Goal: Task Accomplishment & Management: Manage account settings

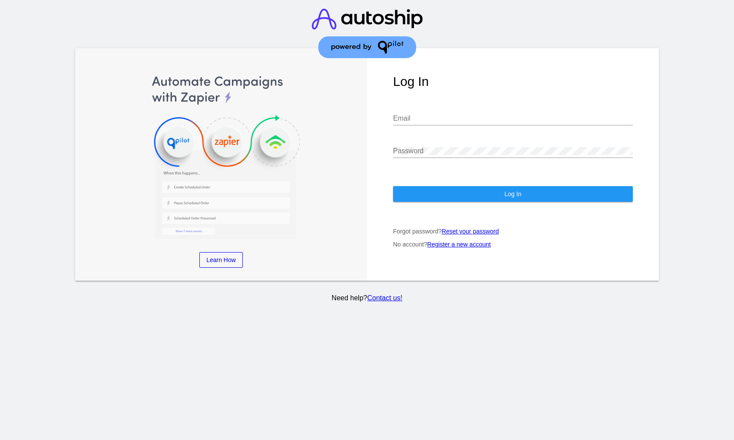
type input "[EMAIL_ADDRESS][DOMAIN_NAME]"
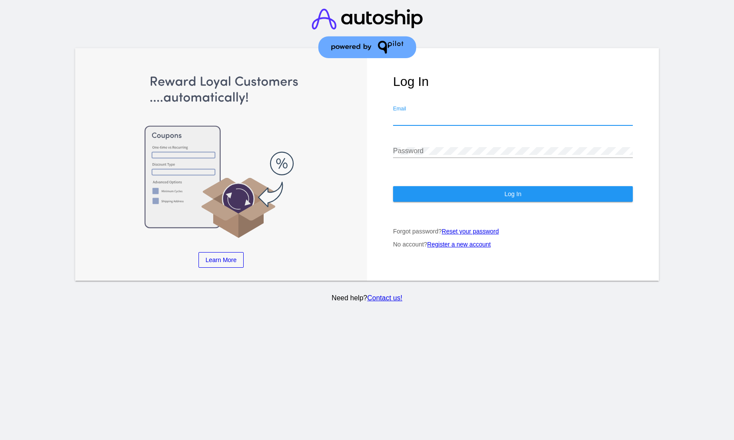
type input "[EMAIL_ADDRESS][DOMAIN_NAME]"
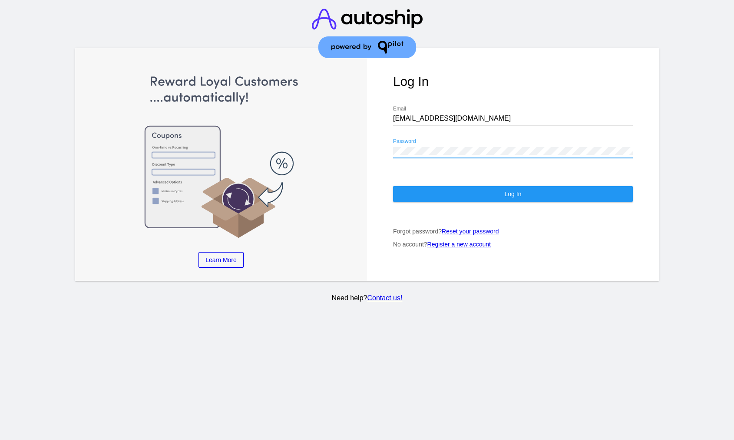
click at [433, 193] on button "Log In" at bounding box center [513, 194] width 240 height 16
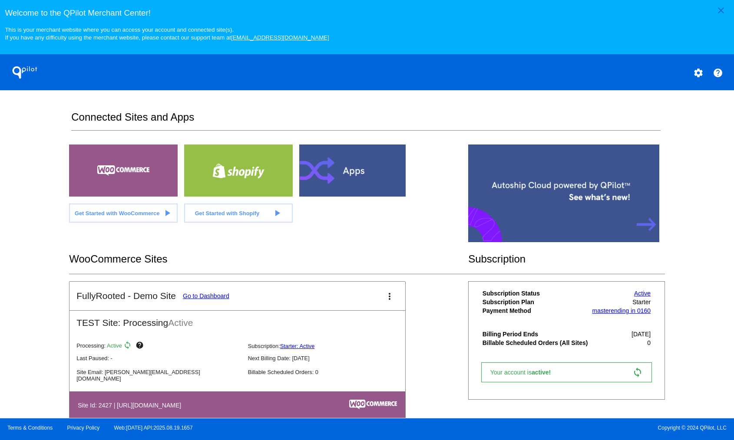
scroll to position [17, 0]
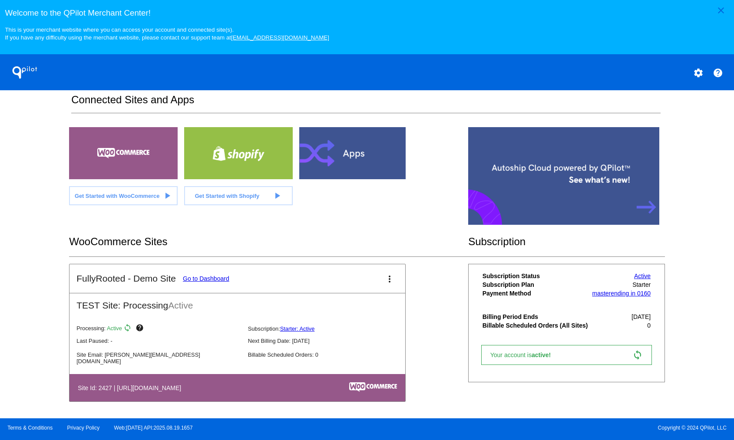
click at [203, 281] on link "Go to Dashboard" at bounding box center [206, 278] width 46 height 7
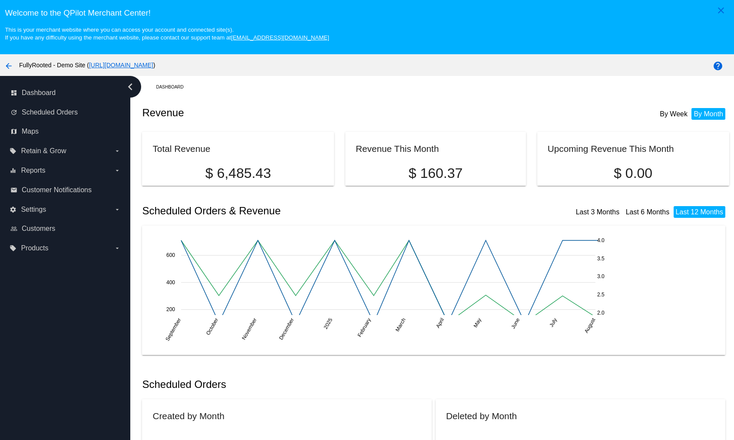
click at [153, 64] on link "[URL][DOMAIN_NAME]" at bounding box center [121, 65] width 64 height 7
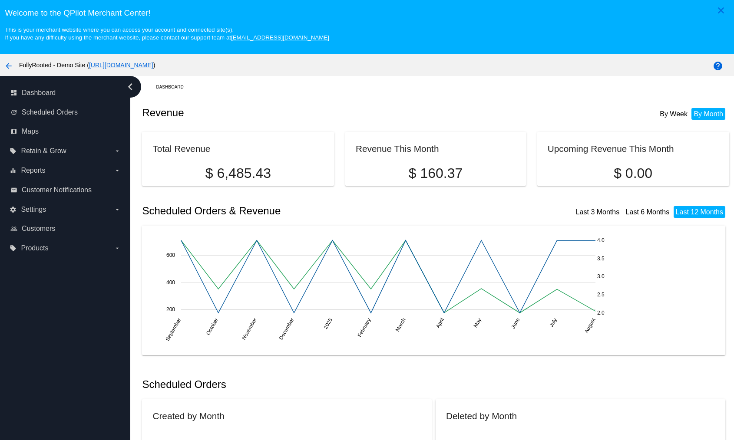
click at [10, 66] on mat-icon "arrow_back" at bounding box center [8, 66] width 10 height 10
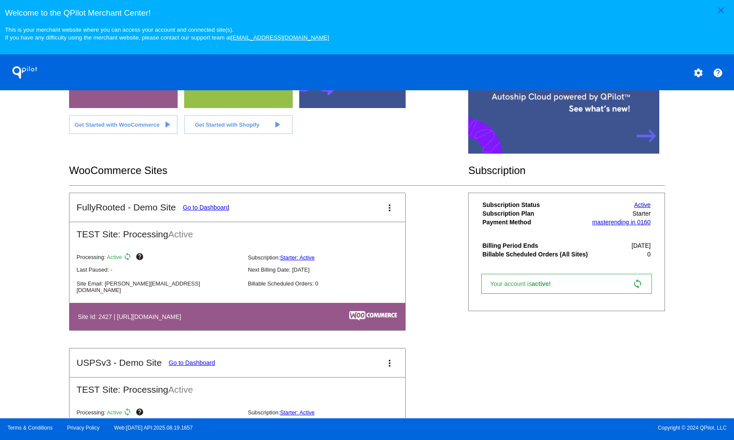
scroll to position [109, 0]
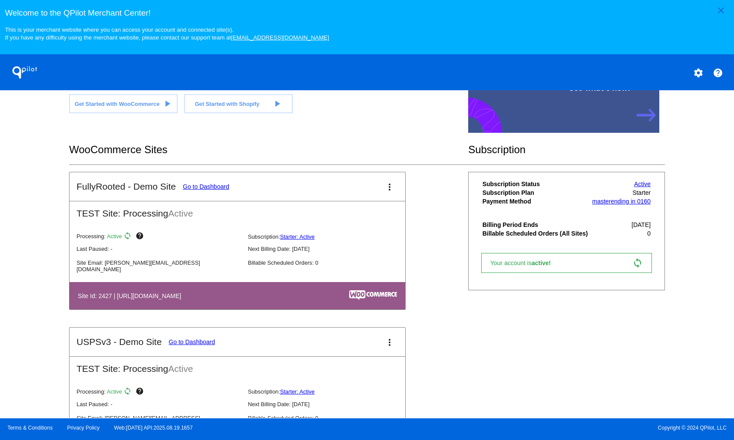
click at [207, 346] on link "Go to Dashboard" at bounding box center [192, 342] width 46 height 7
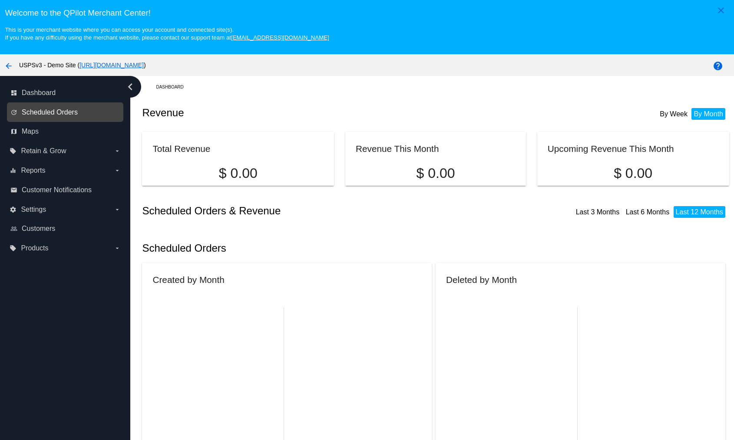
click at [63, 110] on span "Scheduled Orders" at bounding box center [50, 113] width 56 height 8
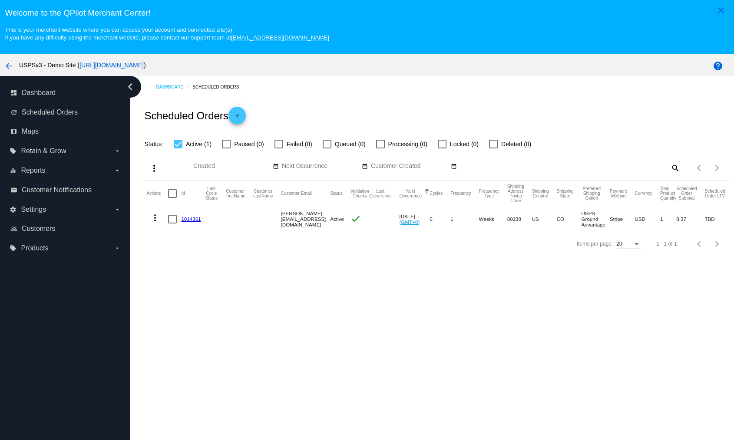
click at [144, 65] on link "[URL][DOMAIN_NAME]" at bounding box center [111, 65] width 64 height 7
click at [473, 106] on div "Scheduled Orders add" at bounding box center [435, 115] width 587 height 35
click at [503, 79] on div "Dashboard Scheduled Orders Scheduled Orders add Status: Active (1) Paused (0) F…" at bounding box center [435, 166] width 597 height 180
click at [501, 96] on div "Dashboard Scheduled Orders Scheduled Orders add Status: Active (1) Paused (0) F…" at bounding box center [435, 166] width 597 height 180
click at [495, 95] on div "Dashboard Scheduled Orders Scheduled Orders add Status: Active (1) Paused (0) F…" at bounding box center [435, 166] width 597 height 180
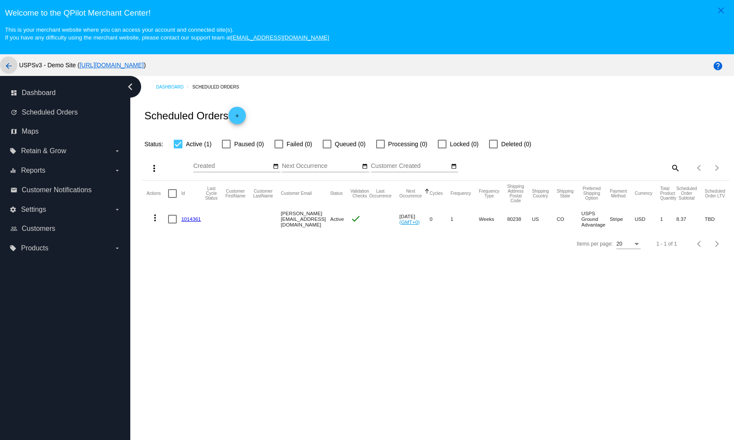
click at [9, 68] on mat-icon "arrow_back" at bounding box center [8, 66] width 10 height 10
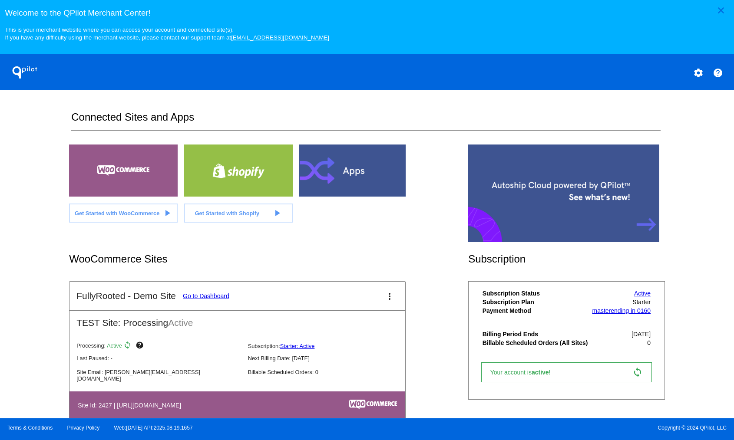
click at [124, 1] on div "Welcome to the QPilot Merchant Center! This is your merchant website where you …" at bounding box center [367, 20] width 734 height 41
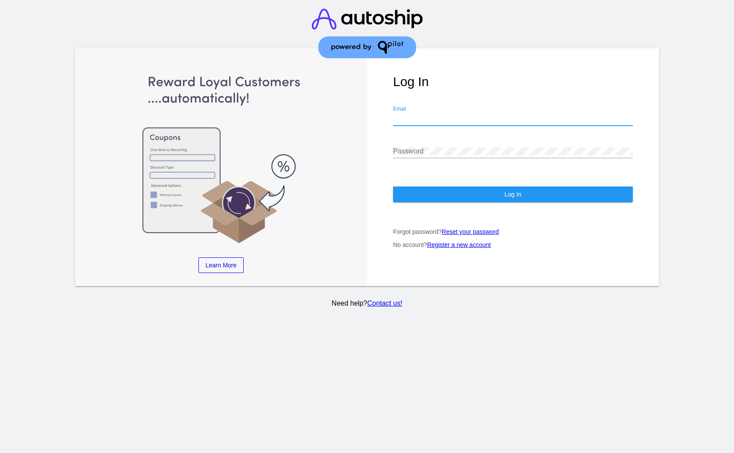
type input "[EMAIL_ADDRESS][DOMAIN_NAME]"
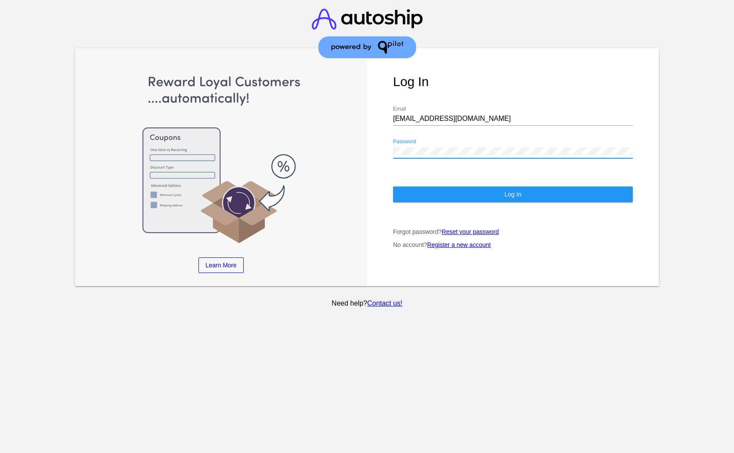
click at [453, 190] on button "Log In" at bounding box center [513, 194] width 240 height 16
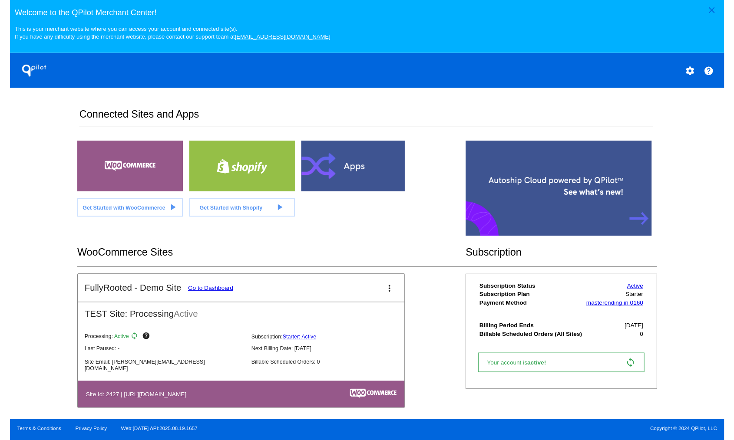
scroll to position [163, 0]
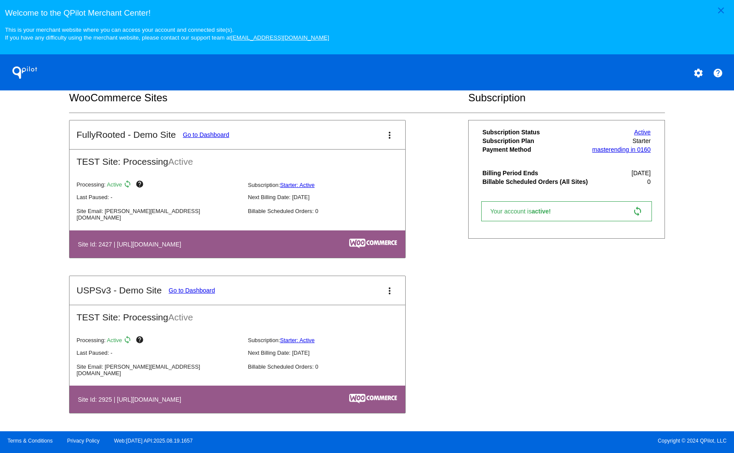
click at [196, 290] on link "Go to Dashboard" at bounding box center [192, 290] width 46 height 7
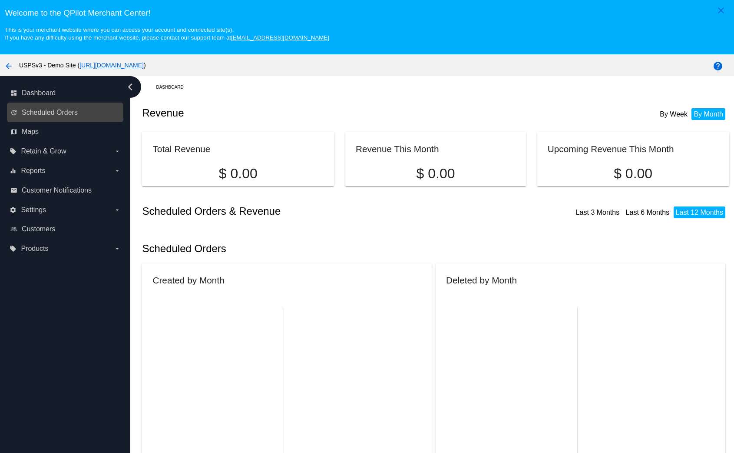
click at [49, 119] on link "update Scheduled Orders" at bounding box center [65, 113] width 110 height 14
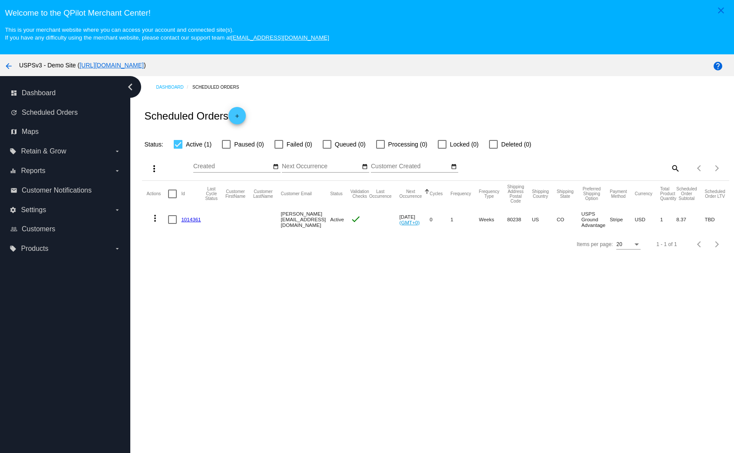
click at [144, 67] on link "[URL][DOMAIN_NAME]" at bounding box center [111, 65] width 64 height 7
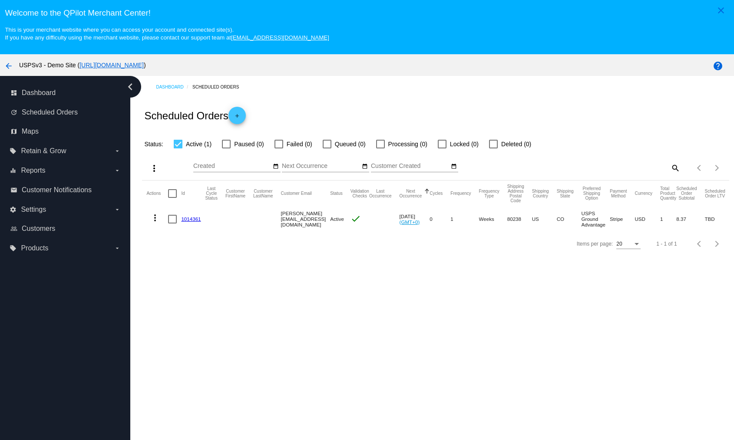
click at [4, 65] on mat-icon "arrow_back" at bounding box center [8, 66] width 10 height 10
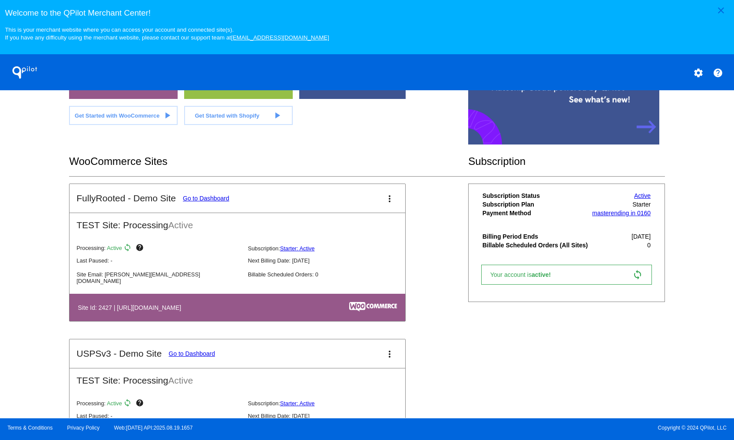
scroll to position [175, 0]
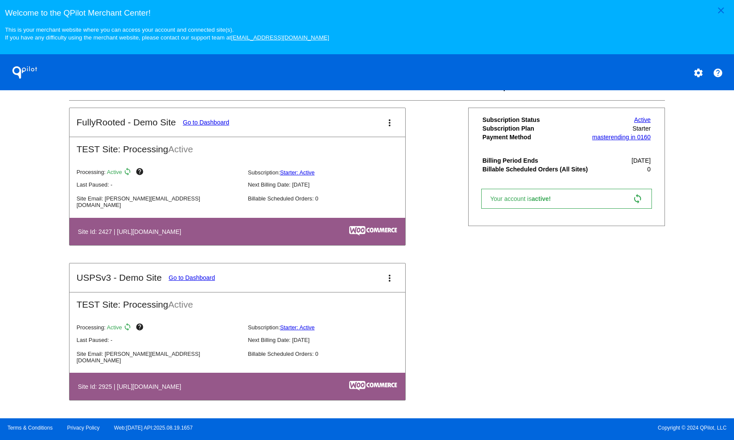
click at [122, 308] on h2 "TEST Site: Processing Active" at bounding box center [237, 301] width 336 height 17
click at [234, 312] on mat-card-content "TEST Site: Processing Active Processing: Active sync help Subscription: Starter…" at bounding box center [237, 346] width 336 height 109
drag, startPoint x: 79, startPoint y: 122, endPoint x: 264, endPoint y: 124, distance: 185.9
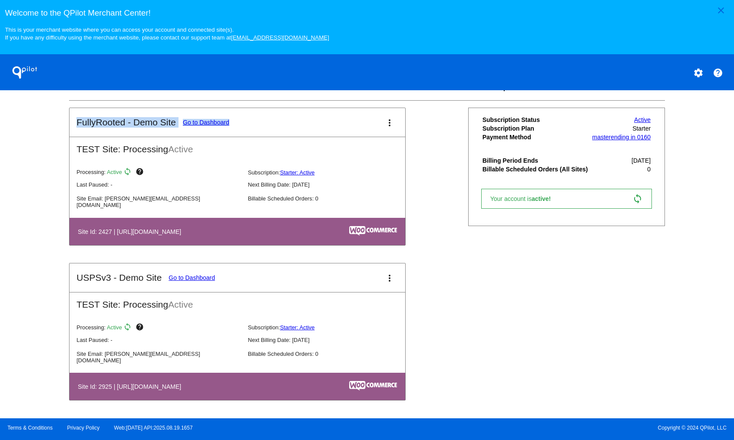
click at [264, 124] on mat-card-header "FullyRooted - Demo Site Go to Dashboard more_vert" at bounding box center [237, 122] width 336 height 29
click at [268, 124] on mat-card-header "FullyRooted - Demo Site Go to Dashboard more_vert" at bounding box center [237, 122] width 336 height 29
drag, startPoint x: 88, startPoint y: 276, endPoint x: 270, endPoint y: 271, distance: 182.1
click at [270, 271] on mat-card-header "USPSv3 - Demo Site Go to Dashboard more_vert" at bounding box center [237, 278] width 336 height 29
click at [299, 281] on mat-card-header "USPSv3 - Demo Site Go to Dashboard more_vert" at bounding box center [237, 278] width 336 height 29
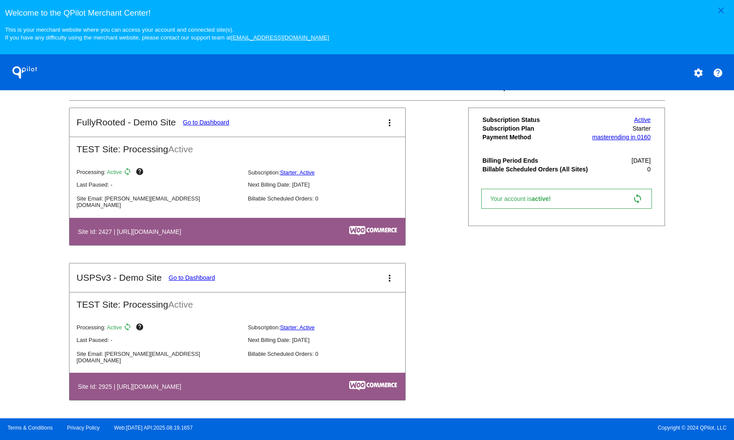
click at [225, 124] on link "Go to Dashboard" at bounding box center [206, 122] width 46 height 7
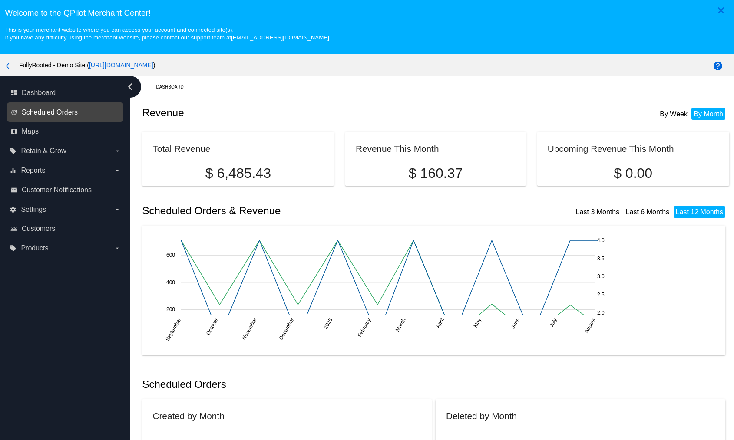
click at [54, 110] on span "Scheduled Orders" at bounding box center [50, 113] width 56 height 8
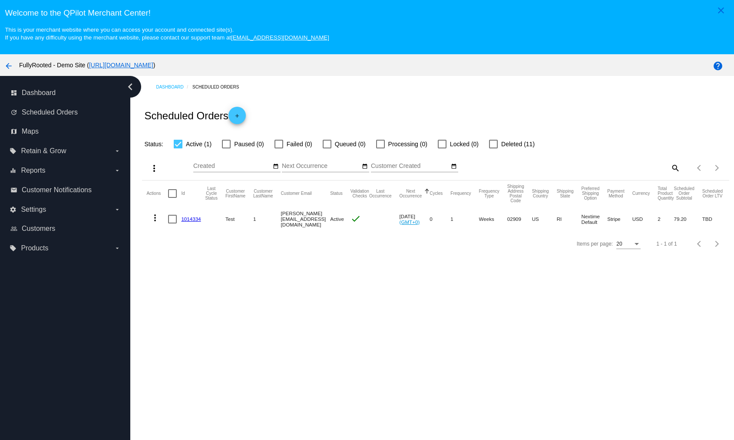
click at [600, 218] on mat-cell "Nextime Default" at bounding box center [595, 219] width 26 height 25
click at [601, 221] on mat-cell "Nextime Default" at bounding box center [595, 219] width 26 height 25
click at [582, 222] on mat-cell "RI" at bounding box center [569, 219] width 25 height 25
click at [194, 220] on link "1014334" at bounding box center [191, 219] width 20 height 6
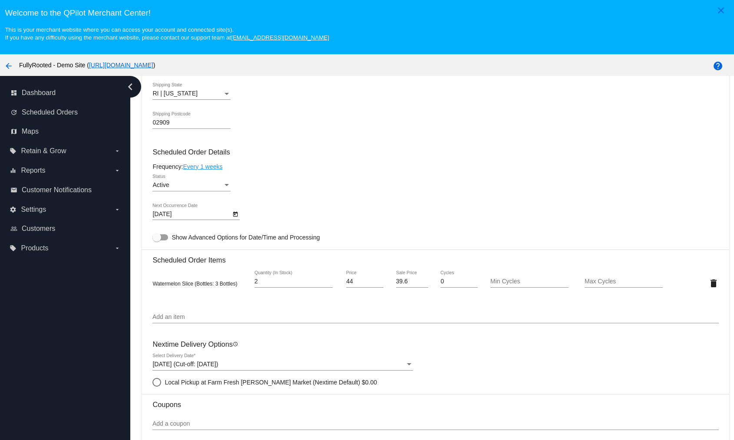
scroll to position [440, 0]
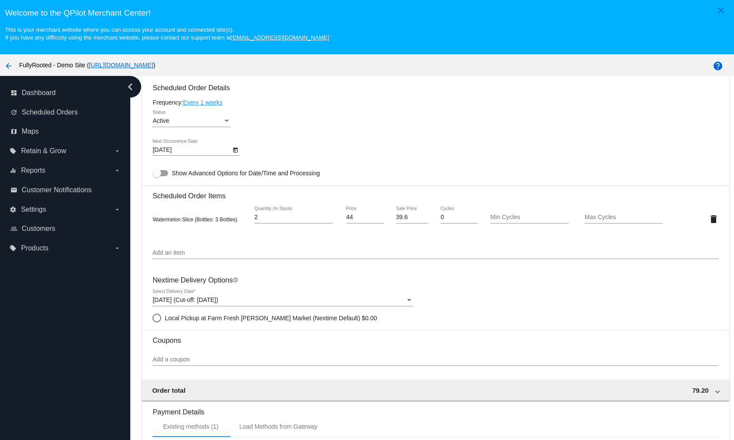
click at [175, 301] on span "[DATE] (Cut-off: [DATE])" at bounding box center [185, 300] width 66 height 7
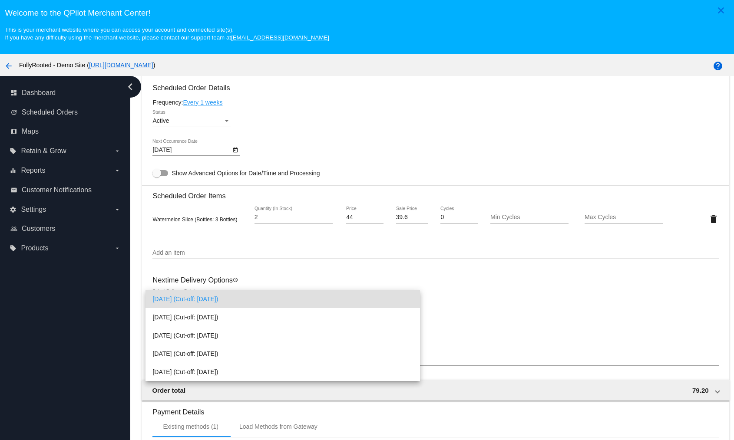
click at [229, 273] on div at bounding box center [367, 220] width 734 height 440
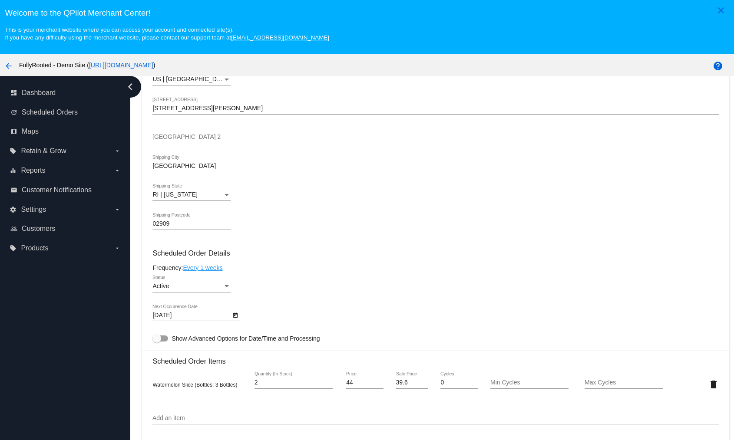
scroll to position [506, 0]
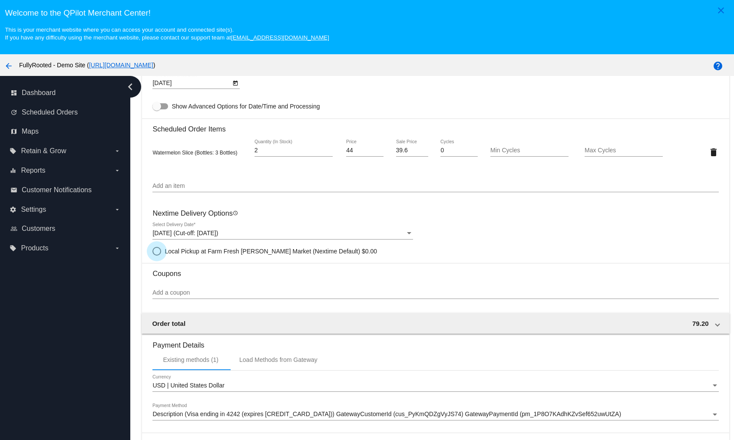
click at [193, 251] on span "Local Pickup at Farm Fresh [PERSON_NAME] Market" at bounding box center [238, 251] width 146 height 7
click at [152, 251] on input "Local Pickup at Farm Fresh [PERSON_NAME] Market (Nextime Default) $0.00" at bounding box center [152, 251] width 0 height 0
radio input "true"
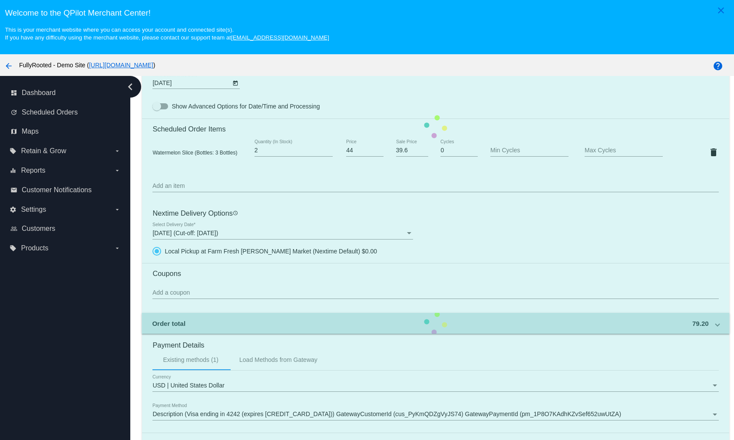
click at [205, 231] on mat-card "Customer 7000231: Test 1 [PERSON_NAME][EMAIL_ADDRESS][DOMAIN_NAME] Customer Shi…" at bounding box center [435, 127] width 587 height 858
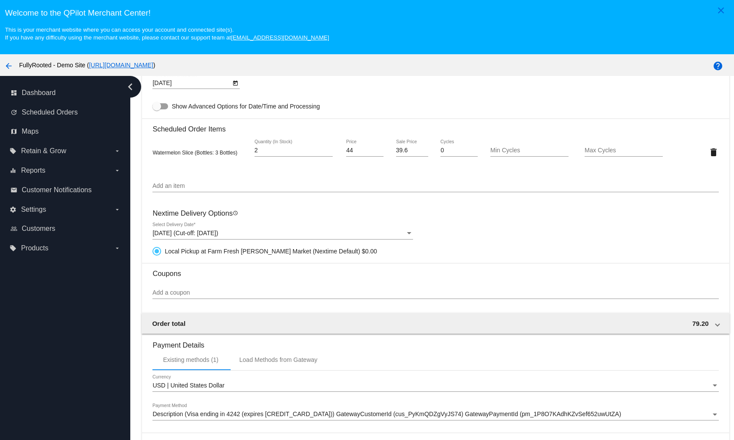
click at [197, 232] on span "[DATE] (Cut-off: [DATE])" at bounding box center [185, 233] width 66 height 7
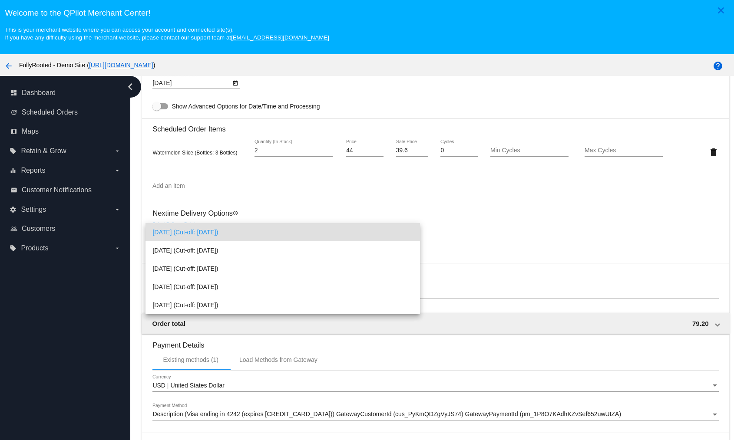
click at [501, 247] on div at bounding box center [367, 220] width 734 height 440
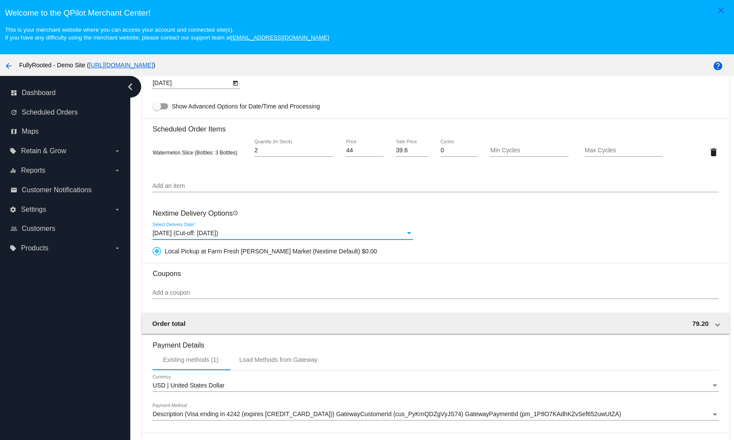
click at [369, 235] on div "[DATE] (Cut-off: [DATE])" at bounding box center [278, 233] width 253 height 7
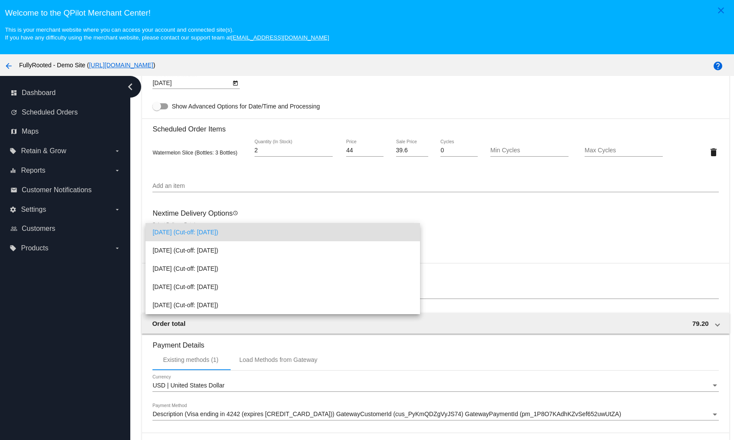
click at [501, 276] on div at bounding box center [367, 220] width 734 height 440
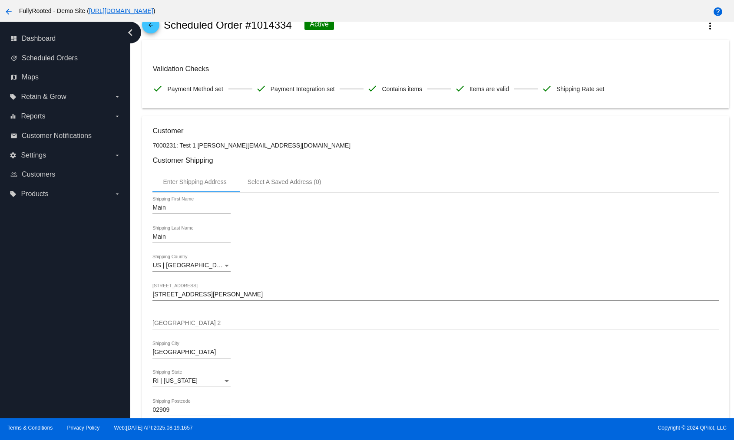
scroll to position [0, 0]
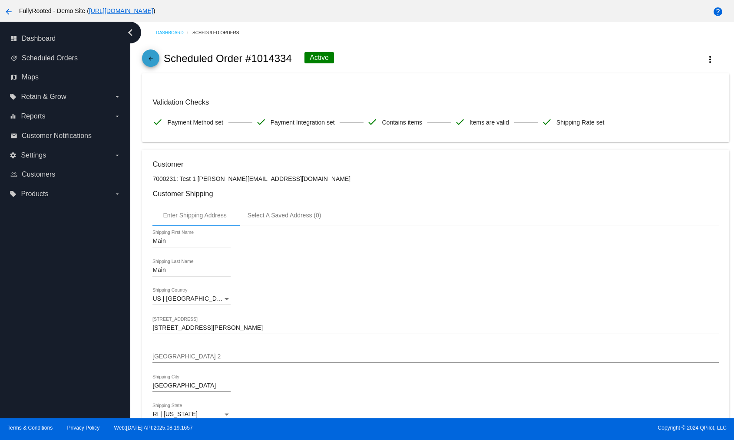
click at [145, 57] on link "arrow_back" at bounding box center [150, 58] width 17 height 17
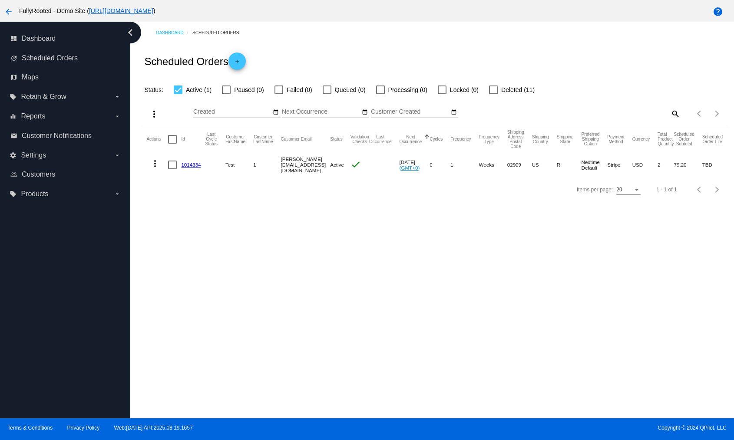
click at [68, 155] on label "settings Settings arrow_drop_down" at bounding box center [65, 156] width 111 height 14
click at [0, 0] on input "settings Settings arrow_drop_down" at bounding box center [0, 0] width 0 height 0
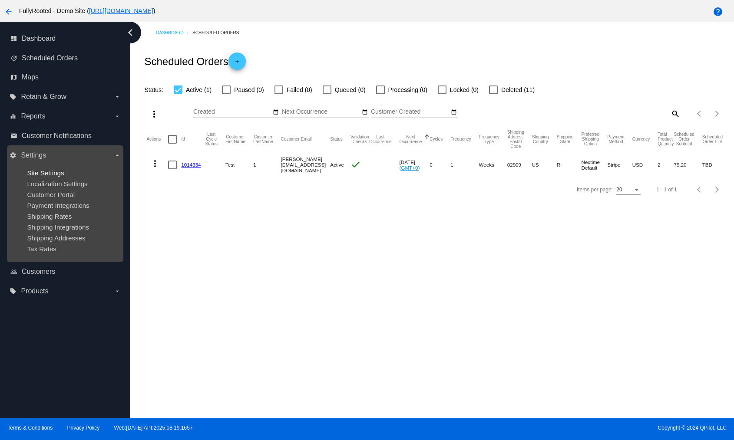
click at [50, 171] on span "Site Settings" at bounding box center [45, 172] width 37 height 7
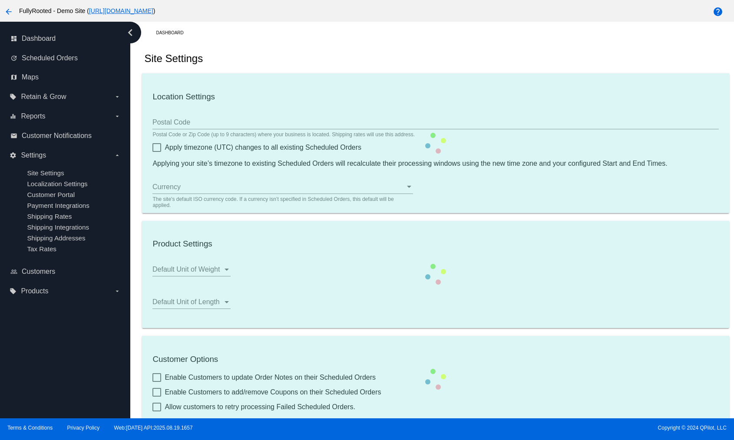
type input "00:00"
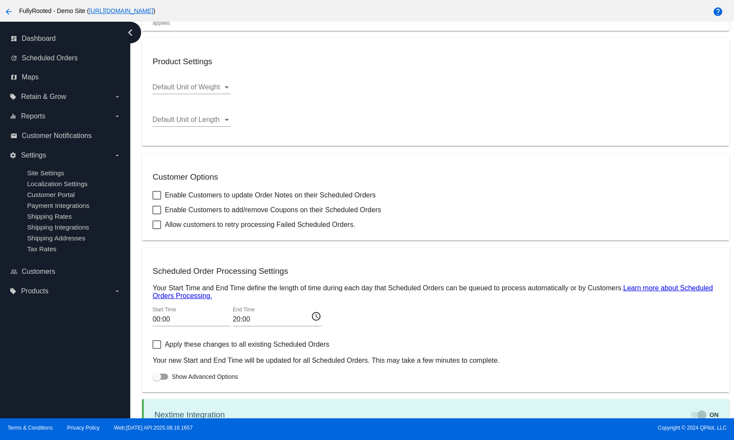
checkbox input "true"
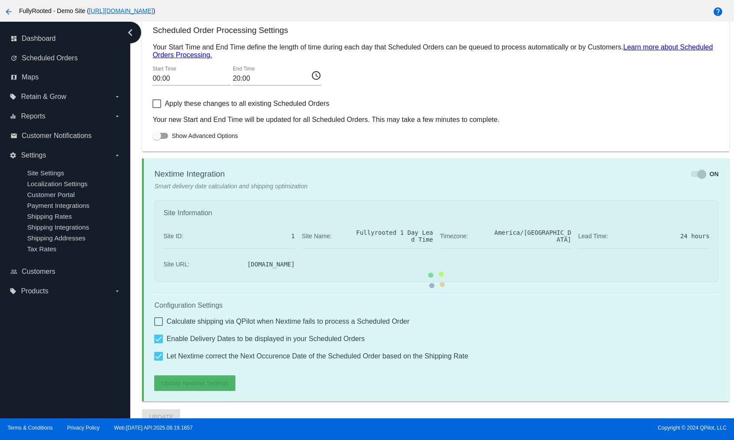
checkbox input "true"
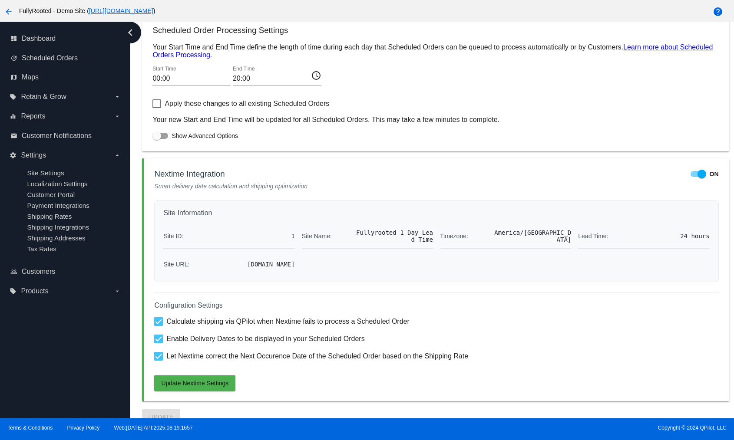
scroll to position [466, 0]
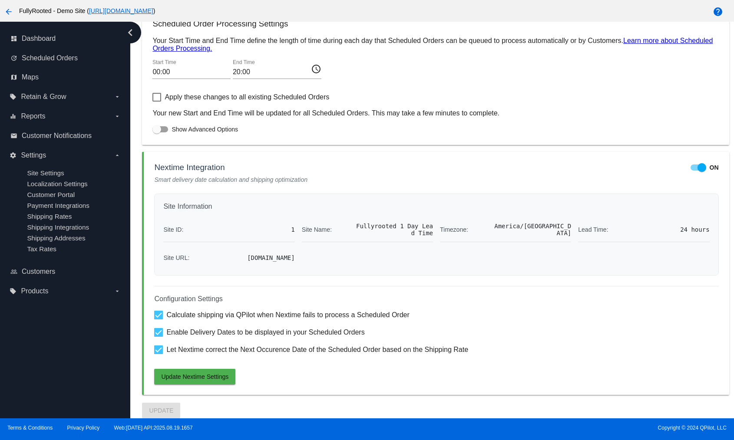
drag, startPoint x: 169, startPoint y: 170, endPoint x: 473, endPoint y: 377, distance: 368.4
click at [466, 381] on mat-card "Nextime Integration ON Smart delivery date calculation and shipping optimizatio…" at bounding box center [435, 273] width 587 height 243
click at [490, 362] on div "Configuration Settings Calculate shipping via QPilot when Nextime fails to proc…" at bounding box center [436, 335] width 564 height 99
drag, startPoint x: 303, startPoint y: 233, endPoint x: 313, endPoint y: 234, distance: 10.0
click at [313, 234] on div "Site ID: 1 Site Name: Fullyrooted 1 Day Lead Time Timezone: [GEOGRAPHIC_DATA]/[…" at bounding box center [436, 242] width 546 height 49
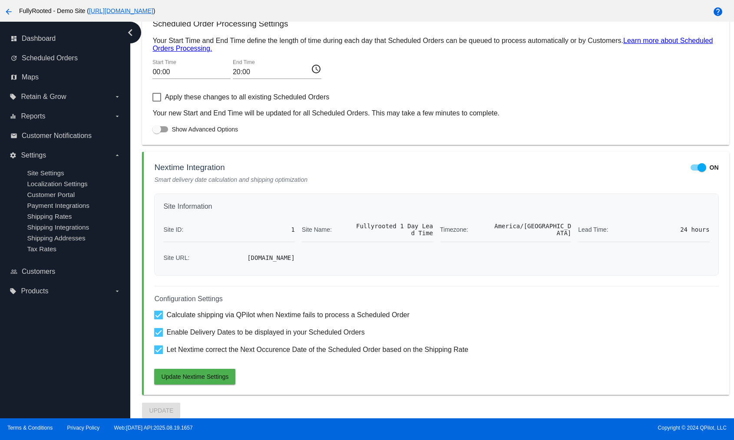
click at [368, 227] on span "Fullyrooted 1 Day Lead Time" at bounding box center [393, 230] width 79 height 14
drag, startPoint x: 187, startPoint y: 210, endPoint x: 423, endPoint y: 289, distance: 248.3
click at [423, 290] on mat-card "Nextime Integration ON Smart delivery date calculation and shipping optimizatio…" at bounding box center [435, 273] width 587 height 243
click at [433, 253] on div "Site ID: 1 Site Name: Fullyrooted 1 Day Lead Time Timezone: [GEOGRAPHIC_DATA]/[…" at bounding box center [436, 242] width 546 height 49
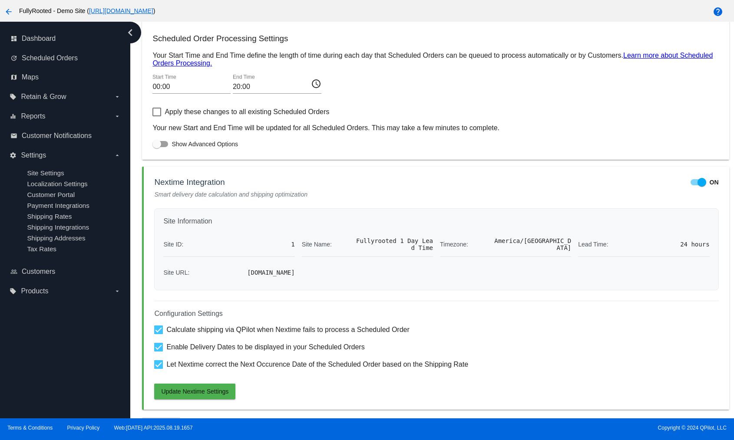
click at [216, 7] on div "arrow_back FullyRooted - Demo Site ( [URL][DOMAIN_NAME] )" at bounding box center [305, 10] width 611 height 17
click at [153, 8] on link "[URL][DOMAIN_NAME]" at bounding box center [121, 10] width 64 height 7
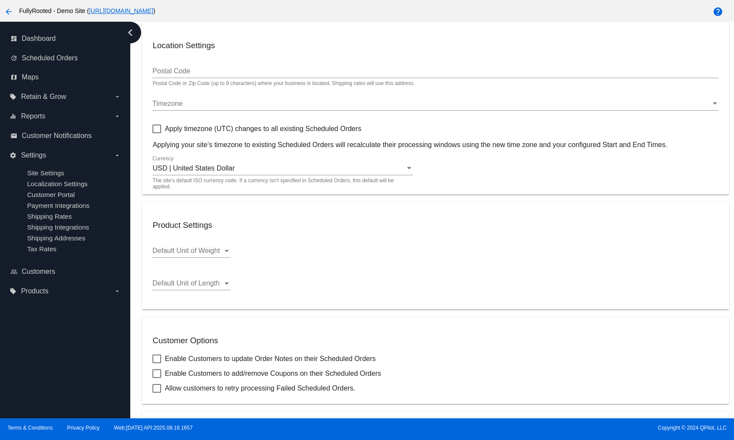
scroll to position [0, 0]
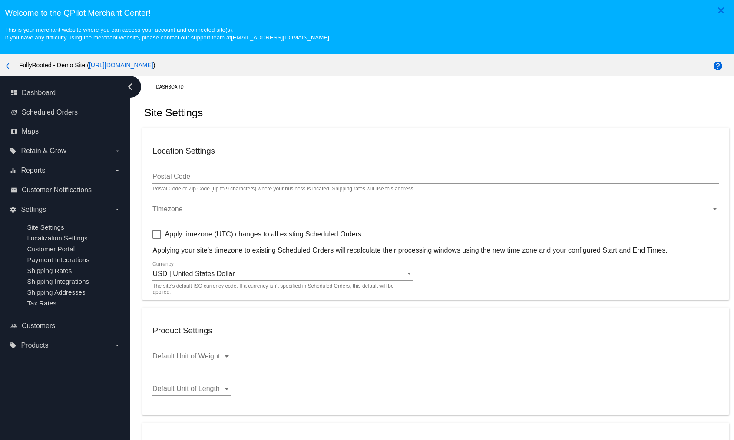
click at [8, 61] on mat-icon "arrow_back" at bounding box center [8, 66] width 10 height 10
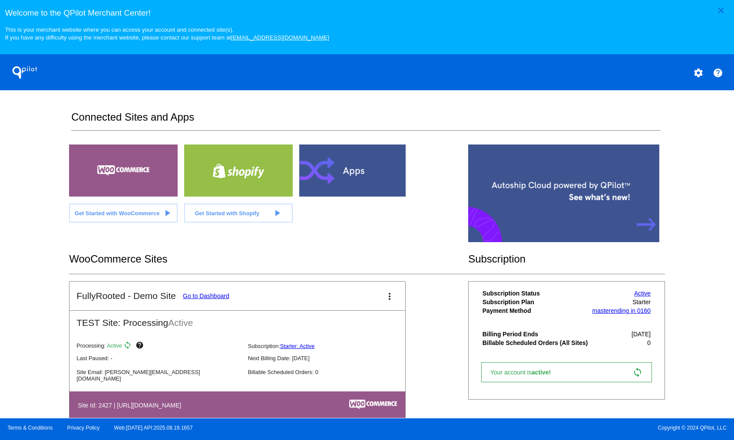
scroll to position [175, 0]
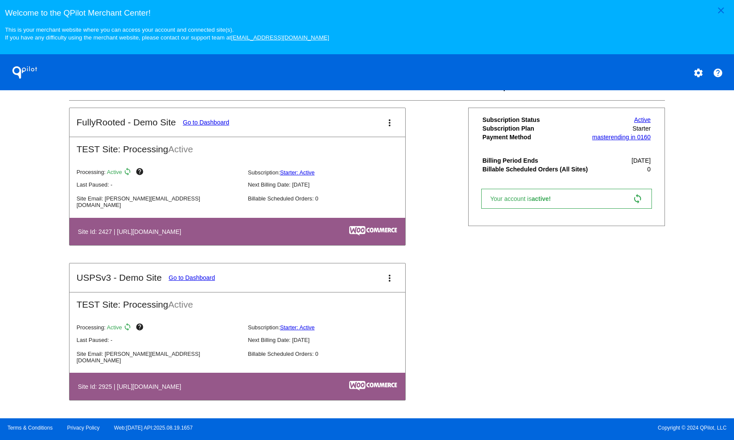
click at [200, 279] on link "Go to Dashboard" at bounding box center [192, 277] width 46 height 7
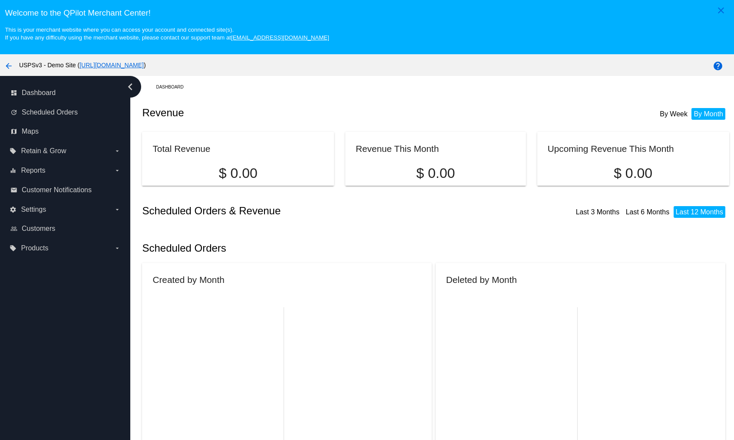
click at [144, 64] on link "[URL][DOMAIN_NAME]" at bounding box center [111, 65] width 64 height 7
click at [59, 111] on span "Scheduled Orders" at bounding box center [50, 113] width 56 height 8
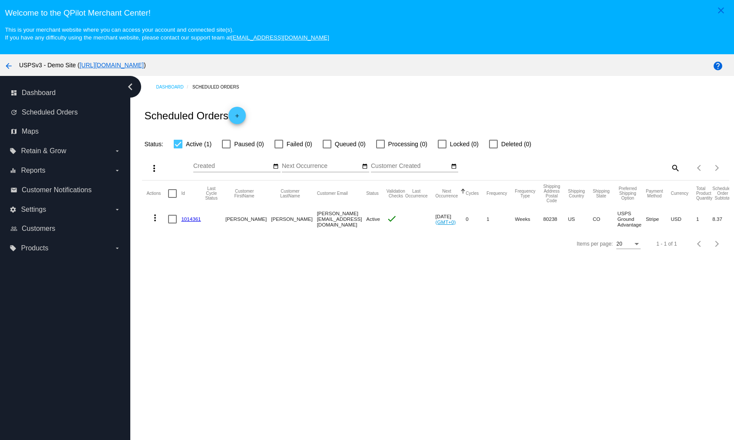
drag, startPoint x: 586, startPoint y: 212, endPoint x: 615, endPoint y: 231, distance: 34.2
click at [615, 231] on mat-row "more_vert 1014361 [PERSON_NAME] [PERSON_NAME][EMAIL_ADDRESS][DOMAIN_NAME] Activ…" at bounding box center [457, 219] width 622 height 25
click at [618, 229] on mat-cell "USPS Ground Advantage" at bounding box center [632, 219] width 28 height 25
click at [195, 221] on link "1014361" at bounding box center [191, 219] width 20 height 6
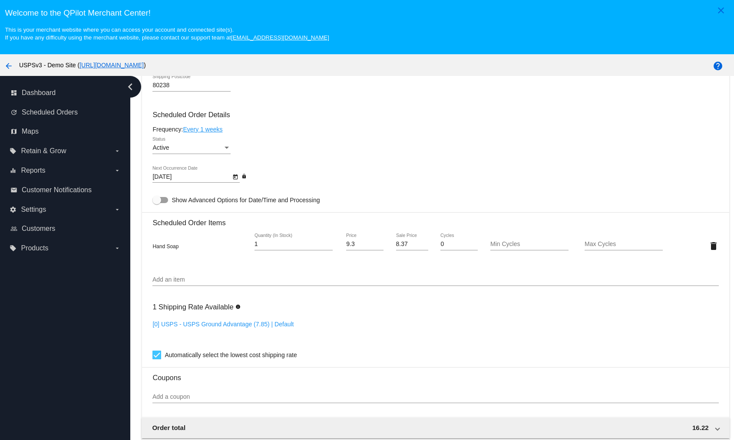
scroll to position [524, 0]
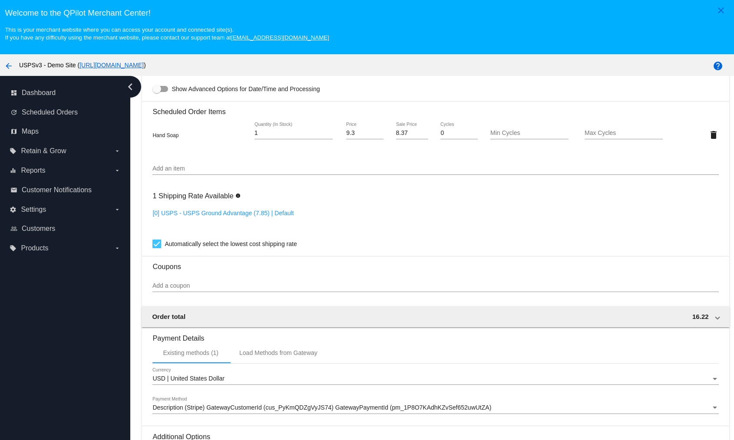
drag, startPoint x: 152, startPoint y: 209, endPoint x: 331, endPoint y: 215, distance: 179.0
click at [331, 215] on mat-card "Customer 7025614: [PERSON_NAME] [PERSON_NAME][EMAIL_ADDRESS][DOMAIN_NAME] Custo…" at bounding box center [435, 114] width 587 height 869
click at [400, 216] on div "[0] USPS - USPS Ground Advantage (7.85) | Default" at bounding box center [435, 222] width 566 height 25
click at [272, 210] on link "[0] USPS - USPS Ground Advantage (7.85) | Default" at bounding box center [222, 213] width 141 height 7
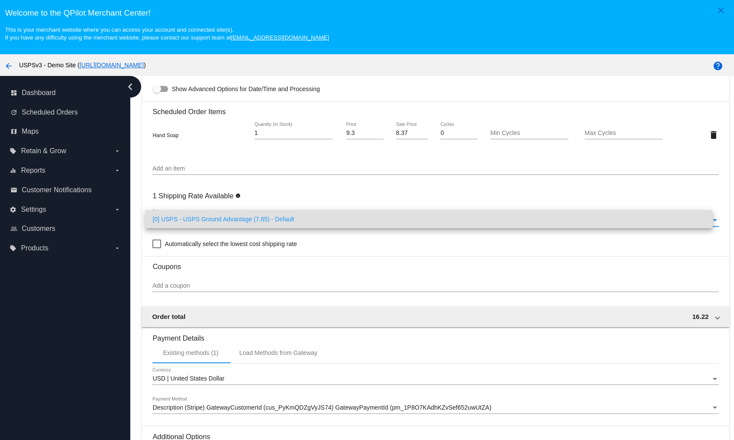
click at [254, 222] on span "[0] USPS - USPS Ground Advantage (7.85) - Default" at bounding box center [428, 219] width 553 height 18
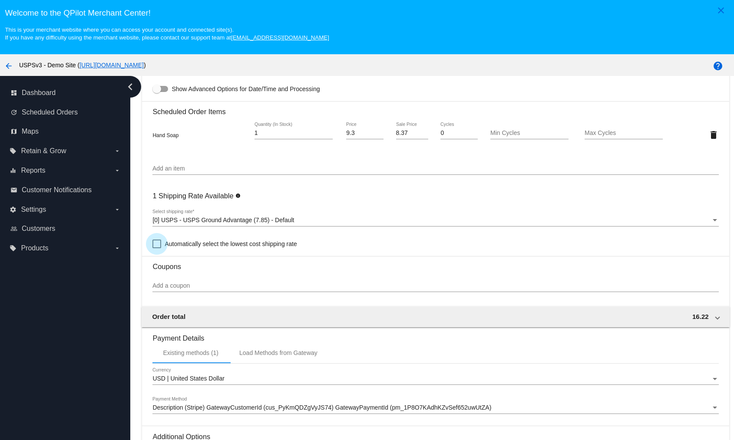
click at [215, 241] on span "Automatically select the lowest cost shipping rate" at bounding box center [231, 244] width 132 height 10
click at [157, 248] on input "Automatically select the lowest cost shipping rate" at bounding box center [156, 248] width 0 height 0
drag, startPoint x: 153, startPoint y: 193, endPoint x: 307, endPoint y: 191, distance: 154.6
click at [307, 191] on div "12 Shipping Rates Available info [0] USPS - USPS Ground Advantage (7.85) | Defa…" at bounding box center [435, 218] width 566 height 63
click at [310, 194] on div "12 Shipping Rates Available info [0] USPS - USPS Ground Advantage (7.85) | Defa…" at bounding box center [435, 218] width 566 height 63
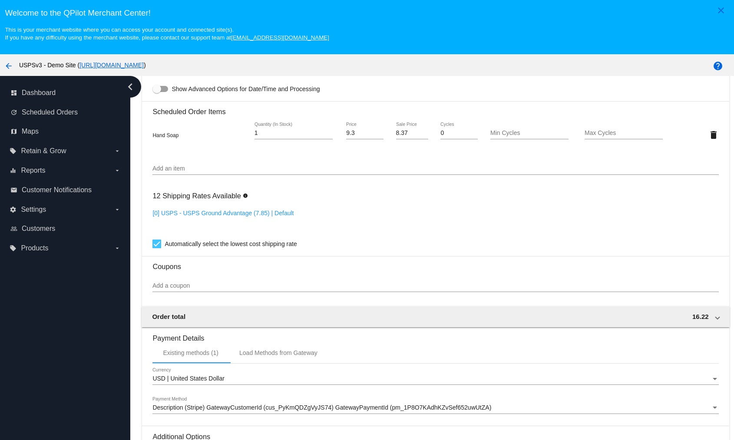
click at [281, 208] on div "12 Shipping Rates Available info [0] USPS - USPS Ground Advantage (7.85) | Defa…" at bounding box center [435, 218] width 566 height 63
click at [278, 210] on link "[0] USPS - USPS Ground Advantage (7.85) | Default" at bounding box center [222, 213] width 141 height 7
checkbox input "false"
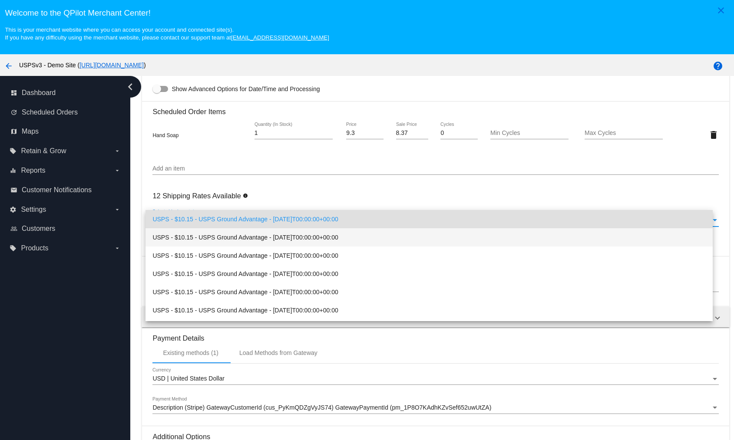
scroll to position [108, 0]
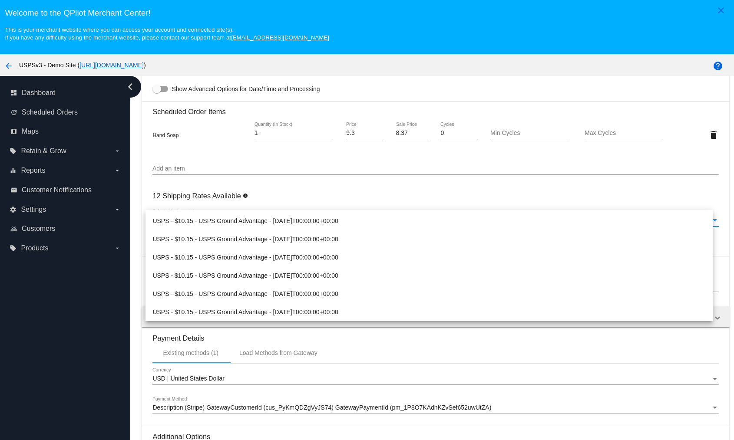
click at [396, 172] on div at bounding box center [367, 220] width 734 height 440
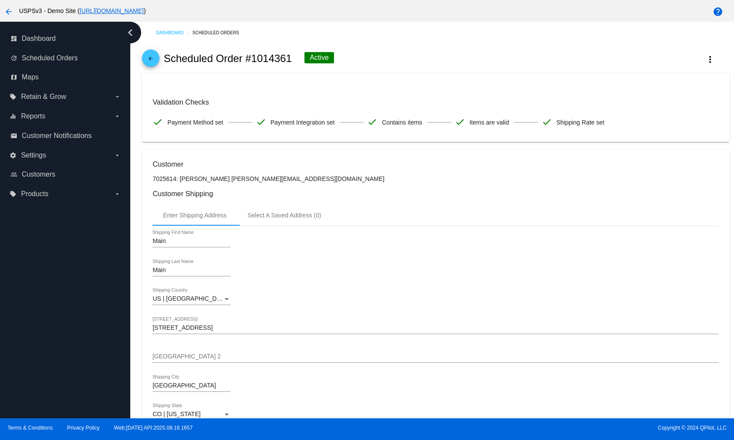
scroll to position [420, 0]
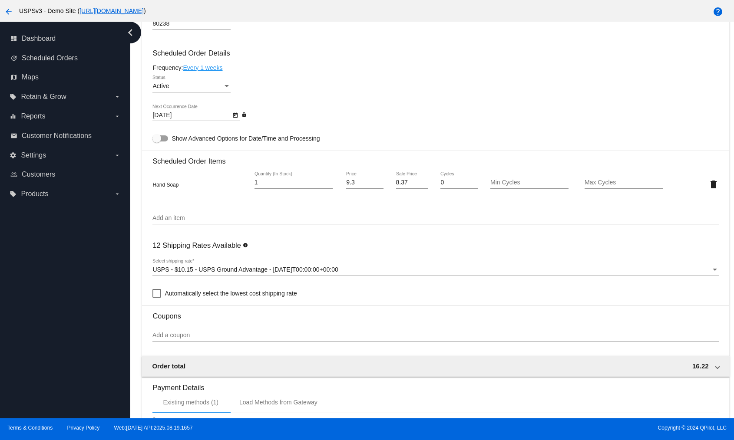
click at [393, 250] on div "12 Shipping Rates Available info USPS - $10.15 - USPS Ground Advantage - [DATE]…" at bounding box center [435, 267] width 566 height 63
click at [397, 268] on div "USPS - $10.15 - USPS Ground Advantage - [DATE]T00:00:00+00:00" at bounding box center [431, 270] width 558 height 7
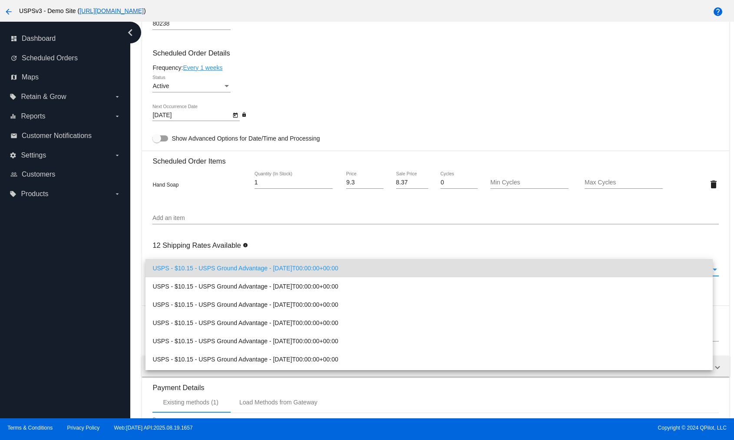
click at [370, 250] on div at bounding box center [367, 220] width 734 height 440
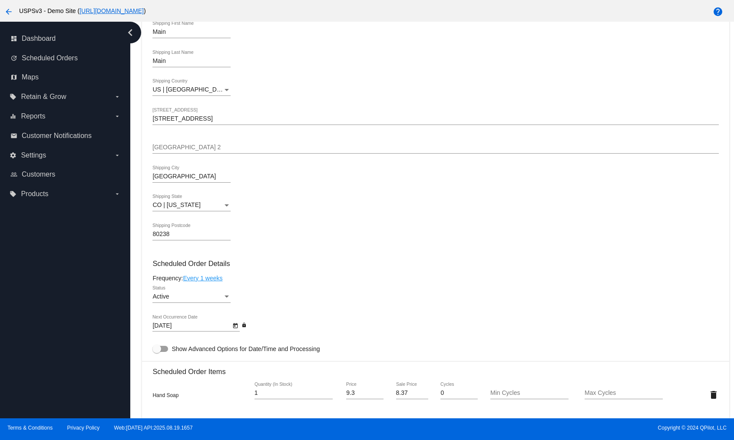
scroll to position [0, 0]
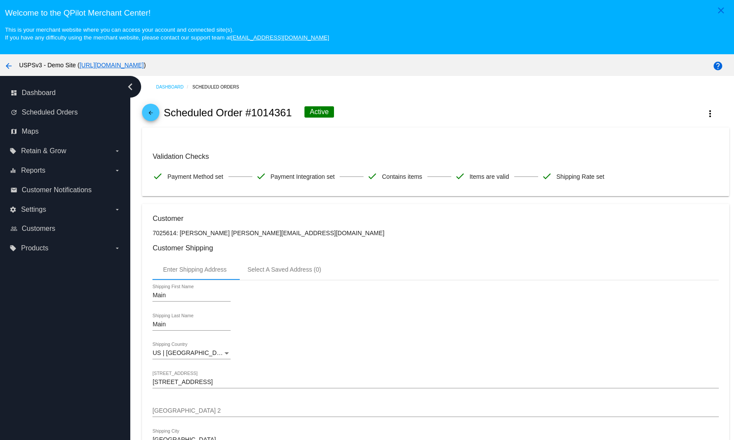
click at [144, 66] on link "[URL][DOMAIN_NAME]" at bounding box center [111, 65] width 64 height 7
click at [41, 212] on span "Settings" at bounding box center [33, 210] width 25 height 8
click at [0, 0] on input "settings Settings arrow_drop_down" at bounding box center [0, 0] width 0 height 0
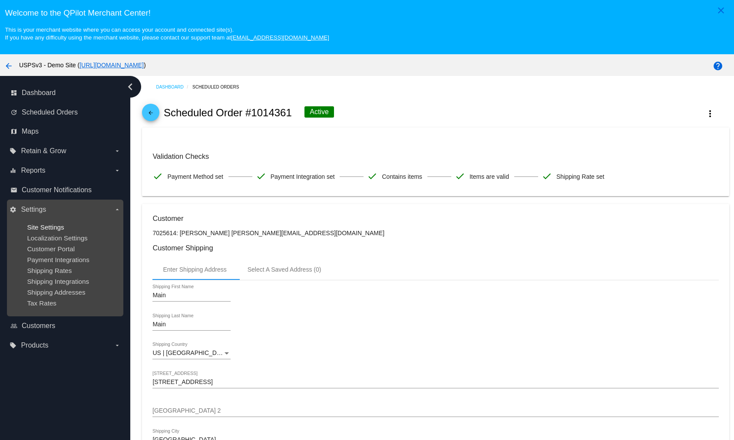
click at [50, 229] on span "Site Settings" at bounding box center [45, 227] width 37 height 7
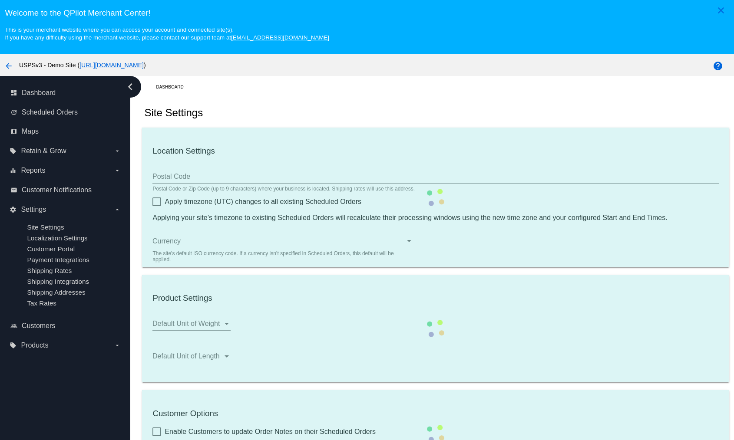
scroll to position [55, 0]
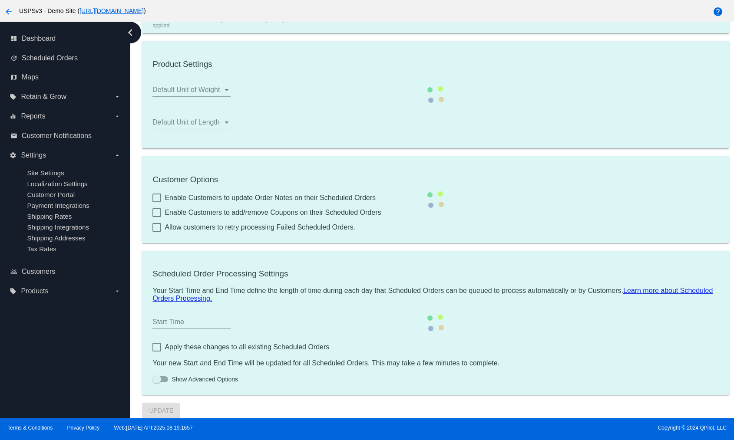
type input "00:00"
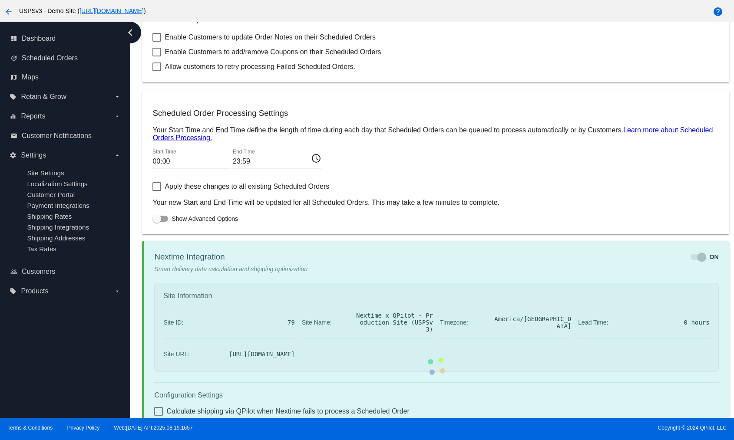
checkbox input "true"
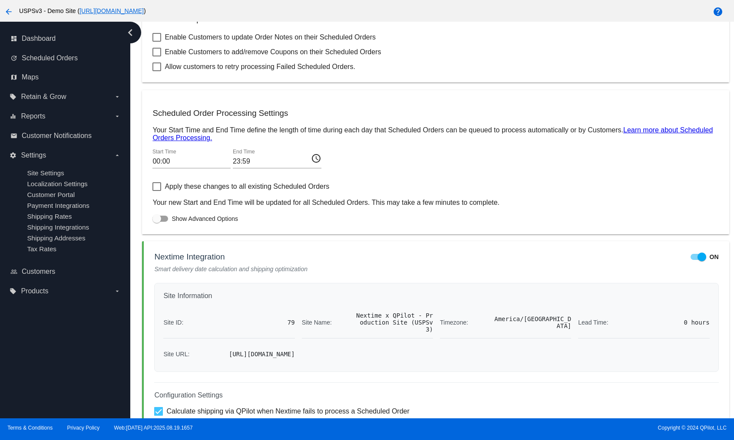
scroll to position [487, 0]
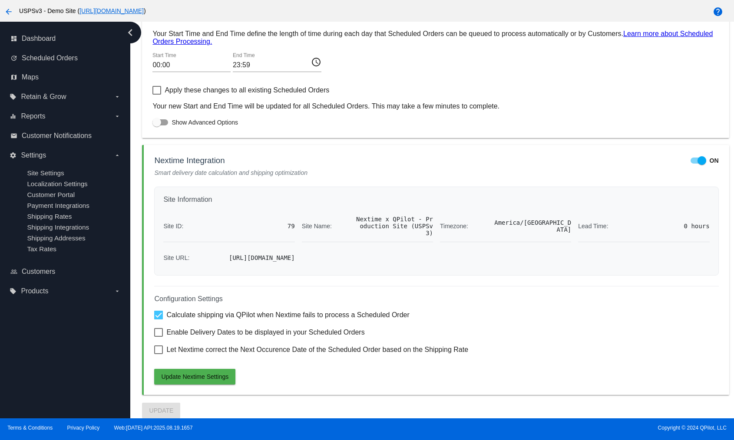
click at [319, 335] on span "Enable Delivery Dates to be displayed in your Scheduled Orders" at bounding box center [265, 332] width 198 height 10
click at [159, 337] on input "Enable Delivery Dates to be displayed in your Scheduled Orders" at bounding box center [158, 337] width 0 height 0
checkbox input "true"
click at [305, 346] on span "Let Nextime correct the Next Occurence Date of the Scheduled Order based on the…" at bounding box center [317, 350] width 302 height 10
click at [159, 354] on input "Let Nextime correct the Next Occurence Date of the Scheduled Order based on the…" at bounding box center [158, 354] width 0 height 0
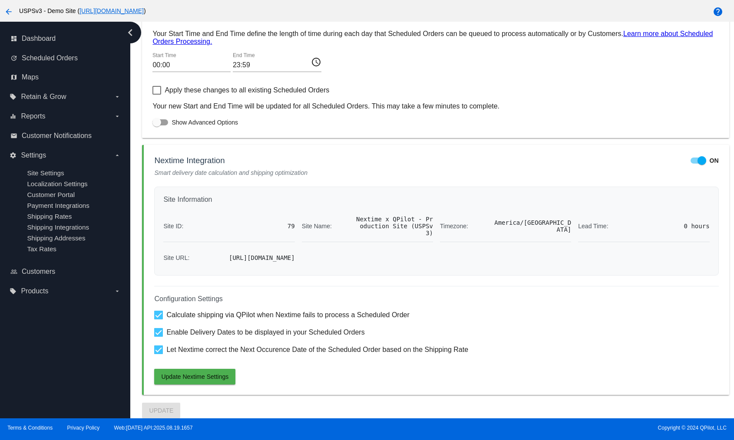
click at [284, 347] on span "Let Nextime correct the Next Occurence Date of the Scheduled Order based on the…" at bounding box center [317, 350] width 302 height 10
click at [159, 354] on input "Let Nextime correct the Next Occurence Date of the Scheduled Order based on the…" at bounding box center [158, 354] width 0 height 0
checkbox input "false"
click at [274, 332] on span "Enable Delivery Dates to be displayed in your Scheduled Orders" at bounding box center [265, 332] width 198 height 10
click at [159, 337] on input "Enable Delivery Dates to be displayed in your Scheduled Orders" at bounding box center [158, 337] width 0 height 0
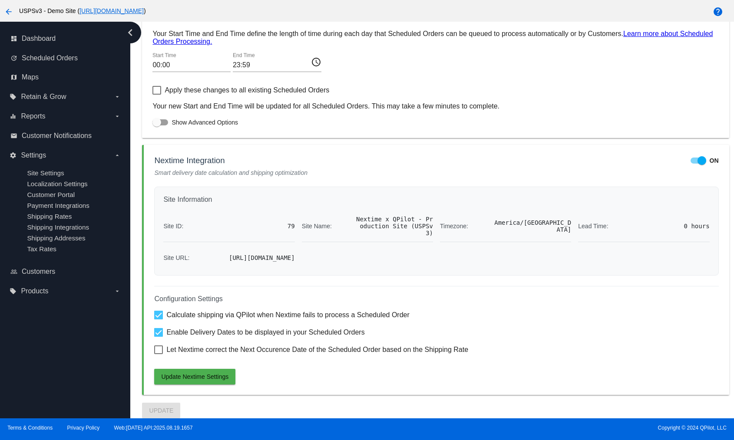
checkbox input "false"
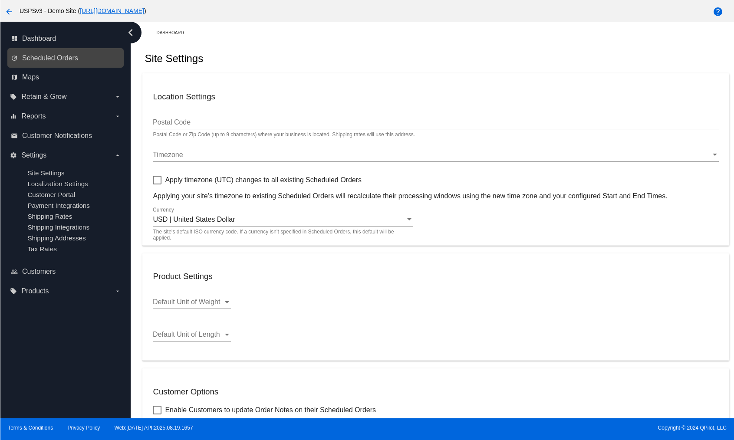
scroll to position [0, 0]
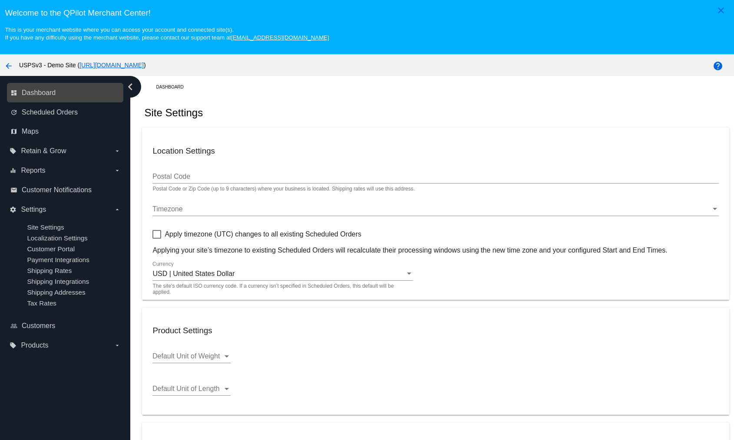
click at [45, 88] on link "dashboard Dashboard" at bounding box center [65, 93] width 110 height 14
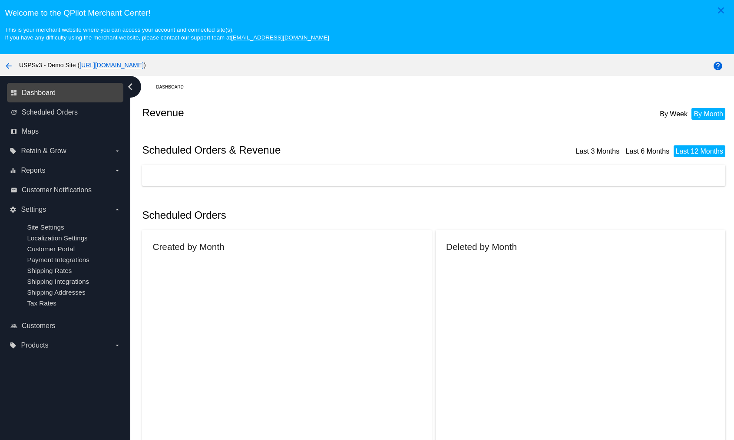
click at [50, 95] on span "Dashboard" at bounding box center [39, 93] width 34 height 8
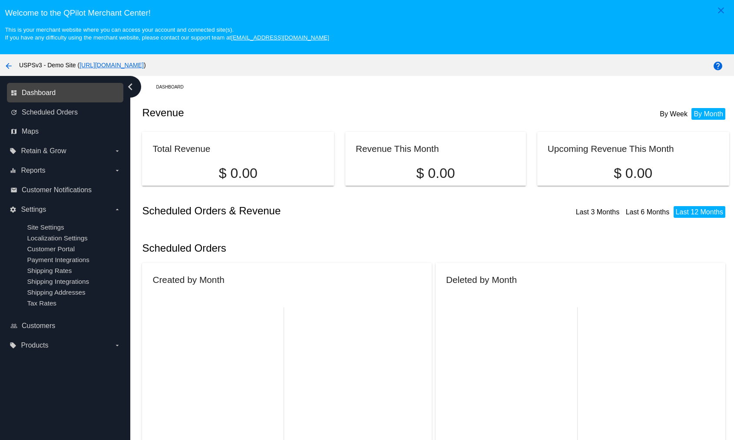
click at [44, 91] on span "Dashboard" at bounding box center [39, 93] width 34 height 8
click at [11, 65] on mat-icon "arrow_back" at bounding box center [8, 66] width 10 height 10
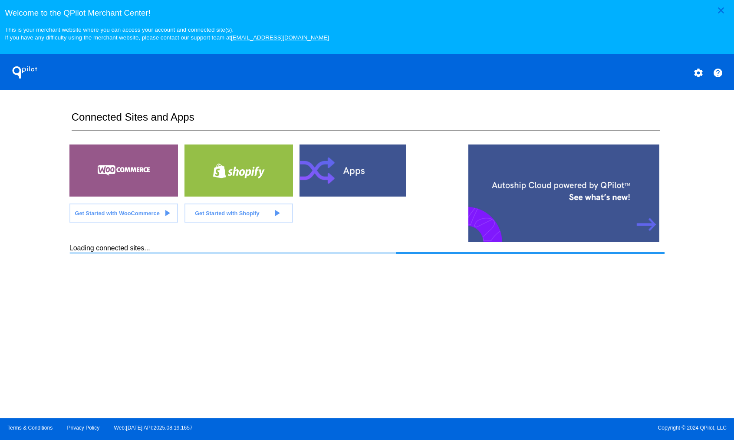
click at [367, 166] on div at bounding box center [354, 171] width 109 height 52
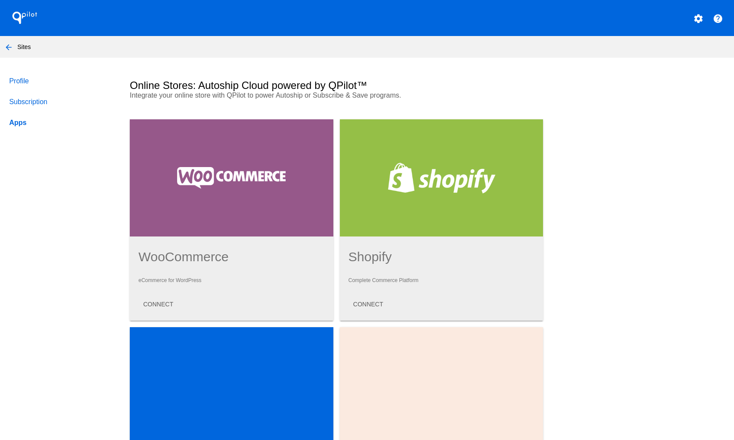
scroll to position [112, 0]
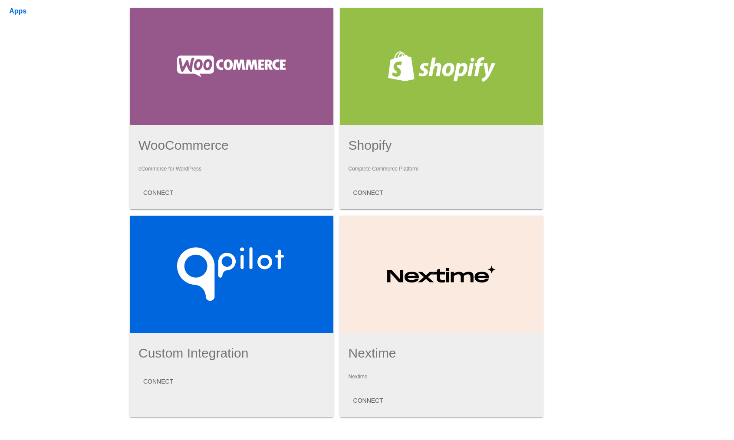
drag, startPoint x: 393, startPoint y: 270, endPoint x: 568, endPoint y: 330, distance: 184.2
click at [567, 330] on div "Profile Subscription Apps Online Stores: Autoship Cloud powered by QPilot™ Inte…" at bounding box center [367, 353] width 734 height 788
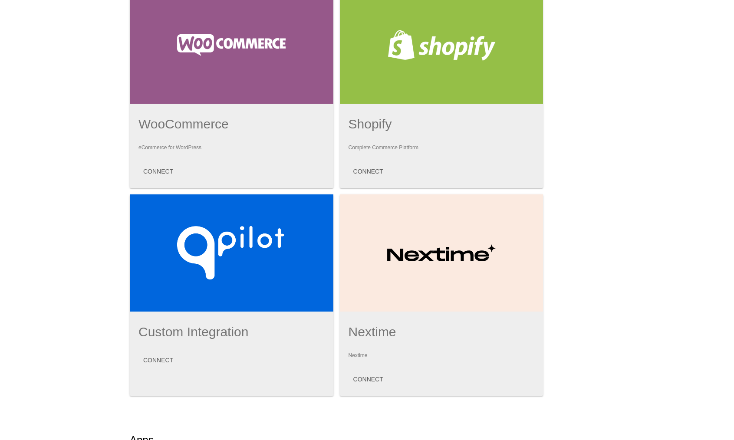
drag, startPoint x: 379, startPoint y: 347, endPoint x: 418, endPoint y: 373, distance: 46.7
click at [420, 373] on mat-card-content "Nextime Nextime CONNECT" at bounding box center [442, 356] width 186 height 63
click at [629, 328] on div "Profile Subscription Apps Online Stores: Autoship Cloud powered by QPilot™ Inte…" at bounding box center [367, 332] width 734 height 788
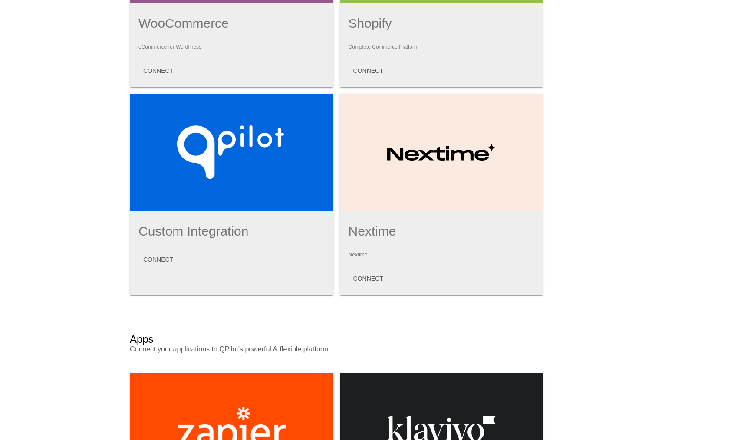
scroll to position [136, 0]
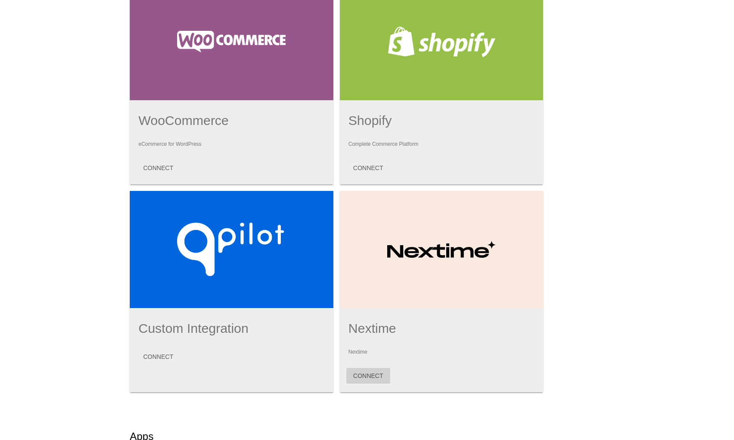
click at [367, 384] on button "CONNECT" at bounding box center [369, 376] width 44 height 16
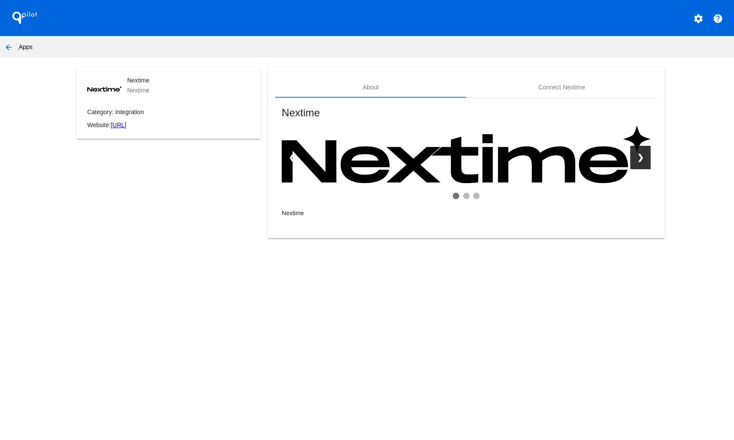
click at [640, 158] on link "❯" at bounding box center [641, 157] width 20 height 23
click at [641, 158] on link "❯" at bounding box center [641, 157] width 20 height 23
click at [286, 159] on link "❮" at bounding box center [292, 157] width 20 height 23
click at [291, 158] on link "❮" at bounding box center [292, 157] width 20 height 23
click at [647, 162] on link "❯" at bounding box center [641, 157] width 20 height 23
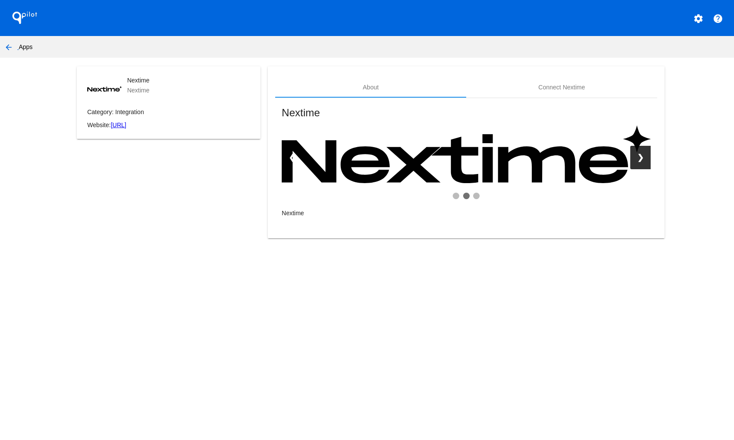
click at [641, 155] on link "❯" at bounding box center [641, 157] width 20 height 23
click at [292, 157] on link "❮" at bounding box center [292, 157] width 20 height 23
click at [7, 48] on mat-icon "arrow_back" at bounding box center [8, 47] width 10 height 10
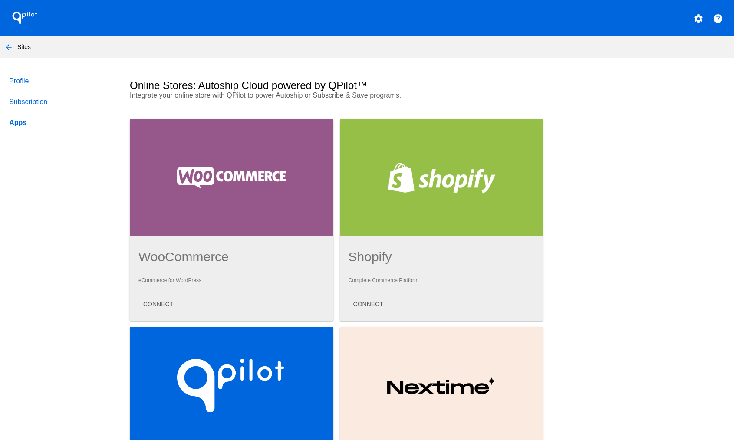
click at [694, 24] on button "settings" at bounding box center [698, 17] width 17 height 17
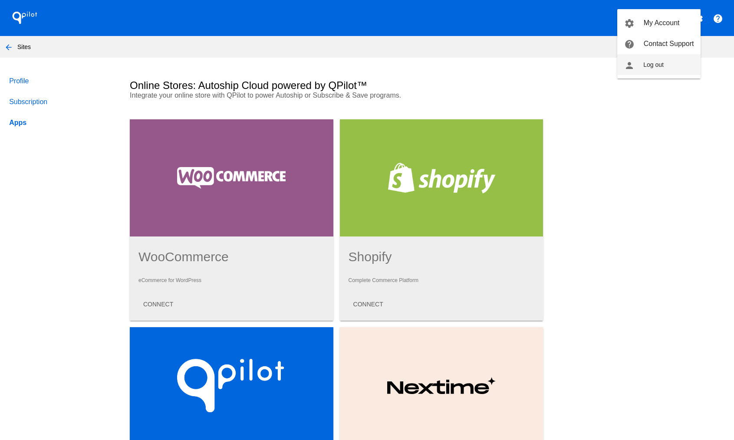
click at [654, 63] on span "Log out" at bounding box center [654, 64] width 20 height 7
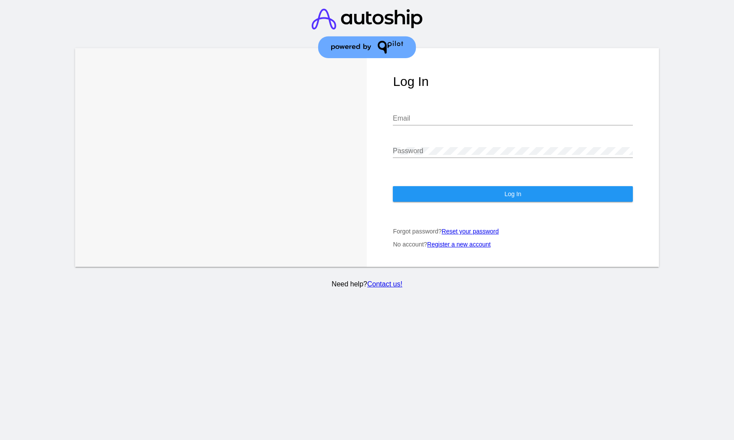
click at [416, 123] on div "Email" at bounding box center [513, 116] width 240 height 20
click at [422, 119] on input "s" at bounding box center [513, 119] width 240 height 8
type input "[EMAIL_ADDRESS][DOMAIN_NAME]"
click at [465, 199] on button "Log In" at bounding box center [513, 194] width 240 height 16
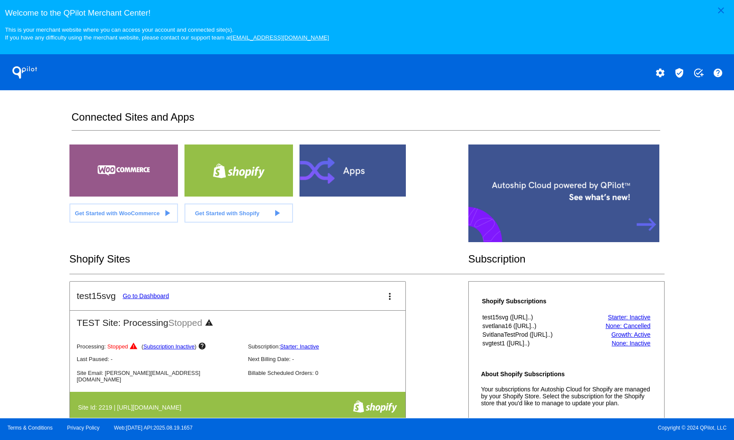
click at [368, 177] on div at bounding box center [354, 171] width 109 height 52
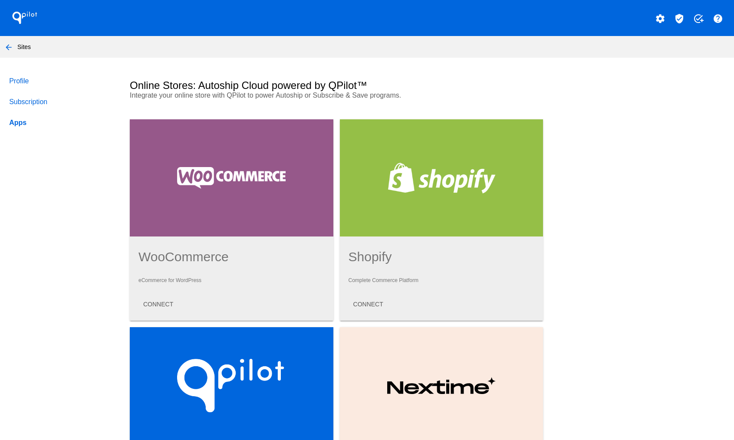
click at [6, 50] on mat-icon "arrow_back" at bounding box center [8, 47] width 10 height 10
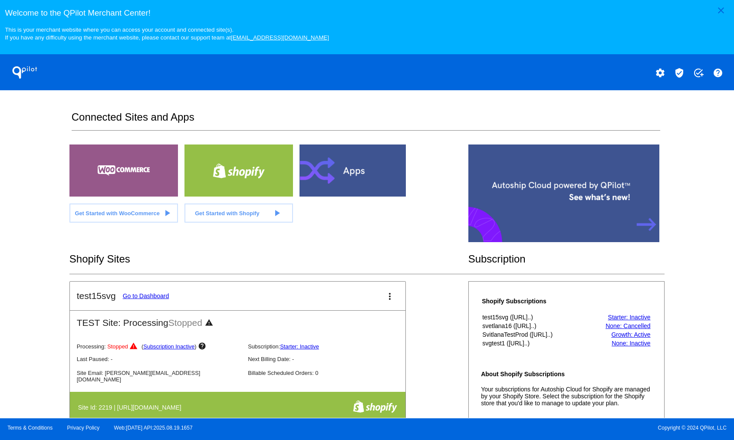
click at [664, 76] on mat-icon "settings" at bounding box center [660, 73] width 10 height 10
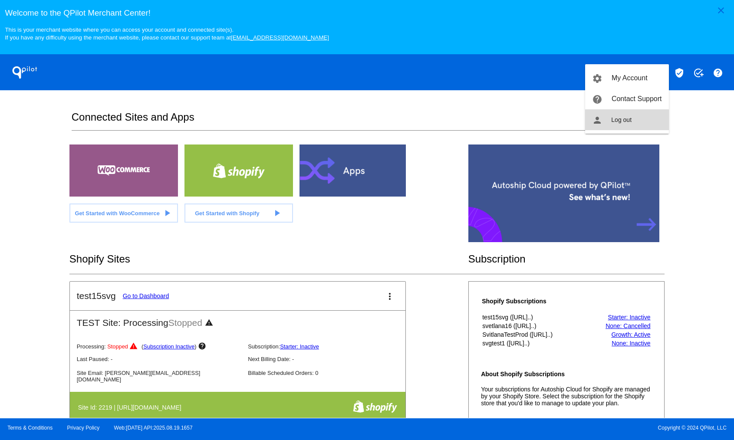
click at [620, 123] on button "person Log out" at bounding box center [626, 119] width 83 height 21
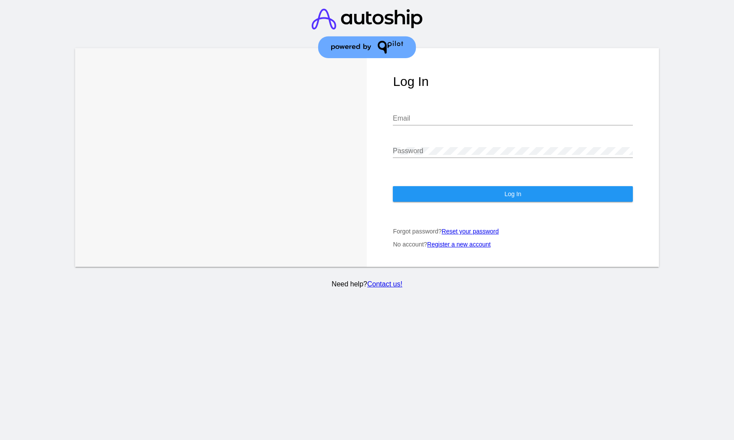
click at [473, 114] on div "Email" at bounding box center [513, 116] width 240 height 20
type input "[EMAIL_ADDRESS][DOMAIN_NAME]"
click at [591, 198] on button "Log In" at bounding box center [513, 194] width 240 height 16
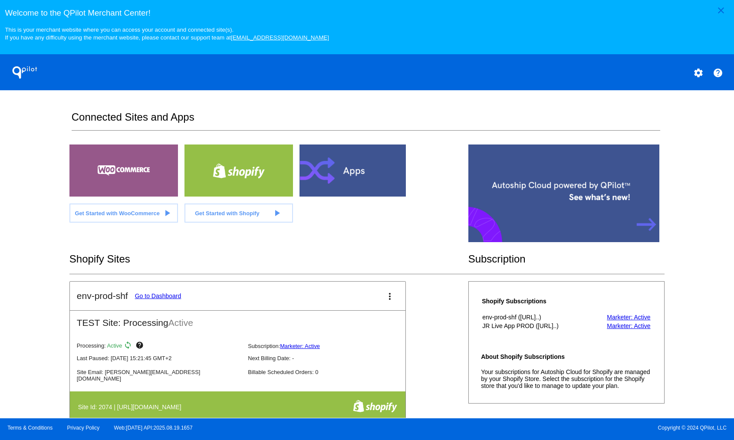
click at [697, 79] on button "settings" at bounding box center [698, 72] width 17 height 17
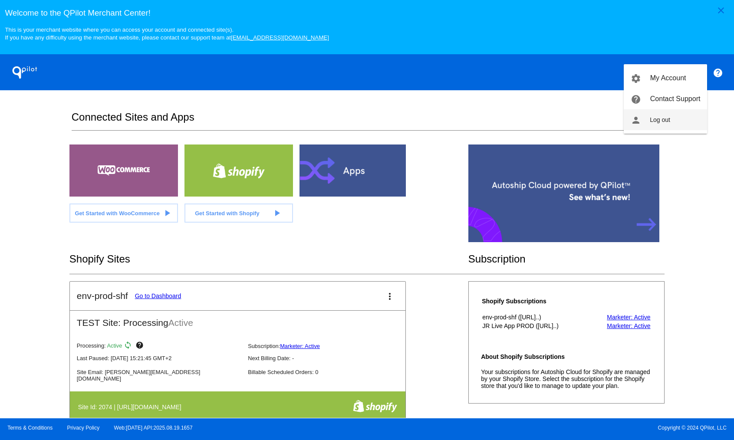
click at [660, 119] on span "Log out" at bounding box center [660, 119] width 20 height 7
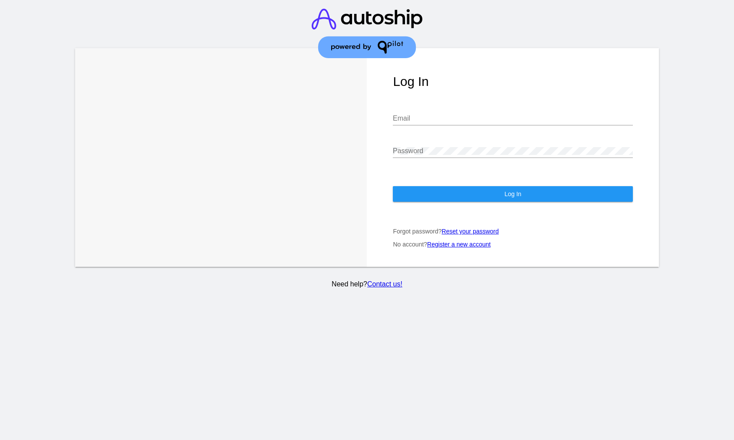
click at [455, 125] on div at bounding box center [513, 125] width 240 height 0
type input "[EMAIL_ADDRESS][DOMAIN_NAME]"
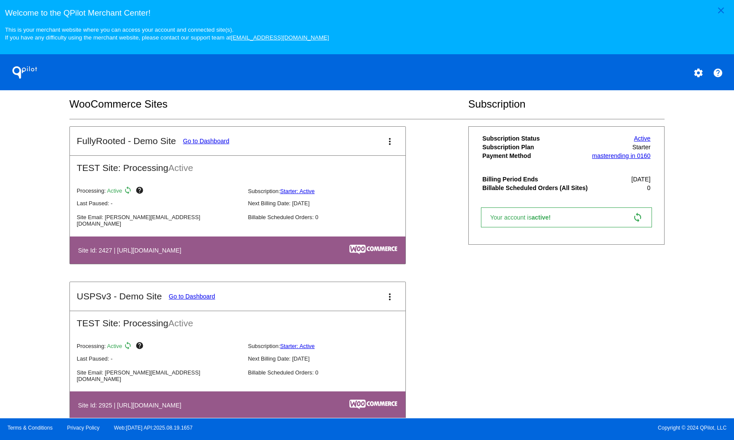
scroll to position [132, 0]
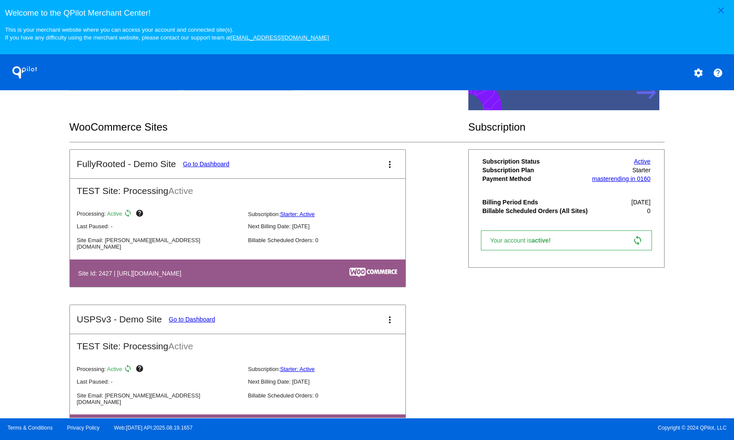
click at [225, 165] on link "Go to Dashboard" at bounding box center [206, 164] width 46 height 7
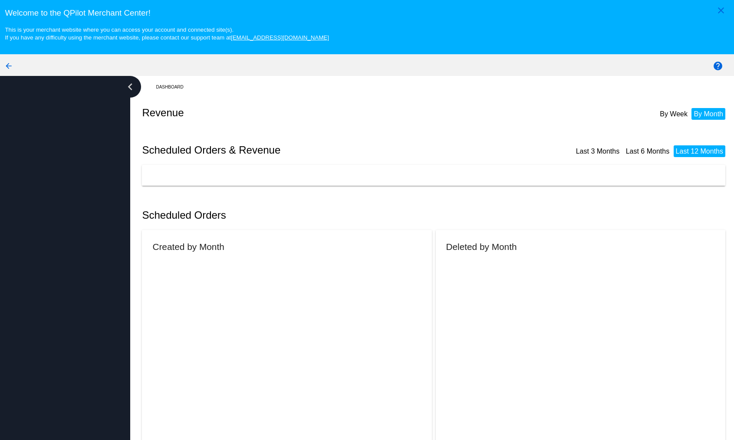
scroll to position [55, 0]
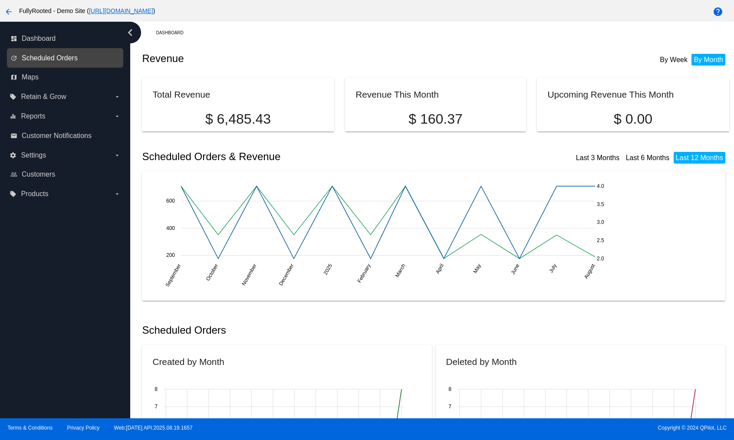
click at [48, 56] on span "Scheduled Orders" at bounding box center [50, 58] width 56 height 8
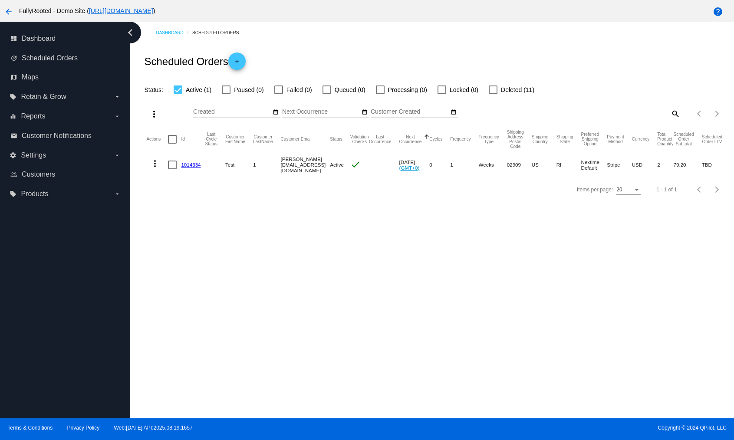
click at [593, 163] on mat-cell "Nextime Default" at bounding box center [595, 164] width 26 height 25
click at [598, 170] on mat-cell "Nextime Default" at bounding box center [595, 164] width 26 height 25
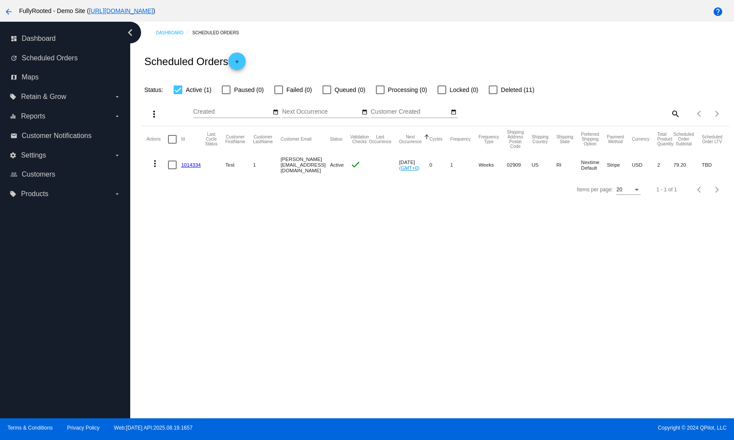
click at [598, 173] on mat-cell "Nextime Default" at bounding box center [595, 164] width 26 height 25
drag, startPoint x: 591, startPoint y: 162, endPoint x: 611, endPoint y: 172, distance: 22.1
click at [608, 172] on mat-cell "Nextime Default" at bounding box center [595, 164] width 26 height 25
click at [599, 169] on mat-cell "Nextime Default" at bounding box center [595, 164] width 26 height 25
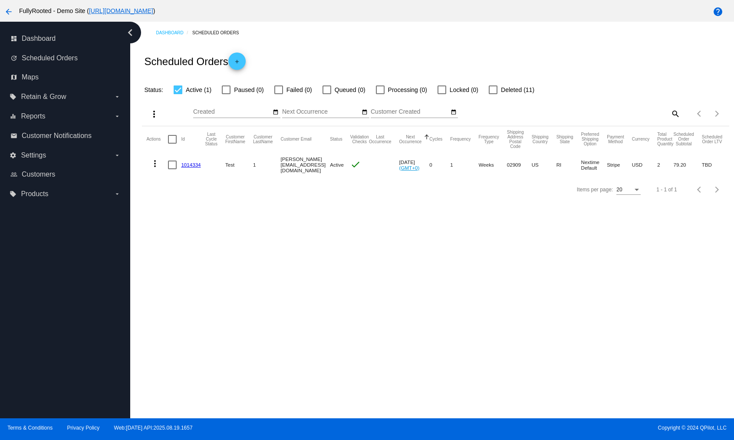
drag, startPoint x: 599, startPoint y: 169, endPoint x: 595, endPoint y: 163, distance: 7.2
click at [595, 163] on mat-cell "Nextime Default" at bounding box center [595, 164] width 26 height 25
click at [597, 165] on mat-cell "Nextime Default" at bounding box center [595, 164] width 26 height 25
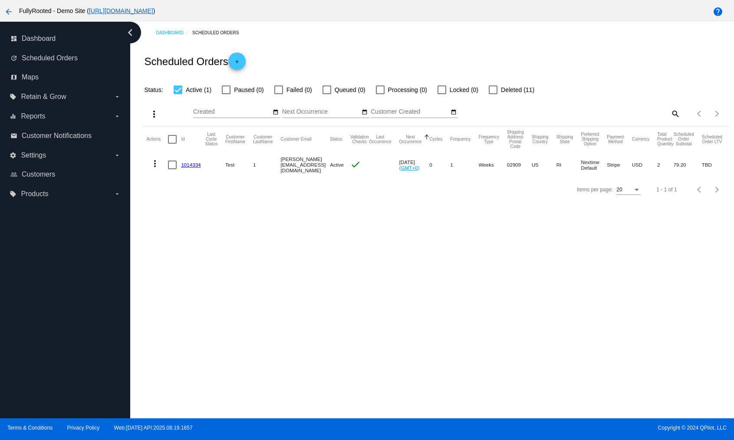
click at [598, 163] on mat-cell "Nextime Default" at bounding box center [595, 164] width 26 height 25
click at [598, 164] on mat-cell "Nextime Default" at bounding box center [595, 164] width 26 height 25
drag, startPoint x: 598, startPoint y: 164, endPoint x: 600, endPoint y: 171, distance: 7.5
click at [600, 171] on mat-cell "Nextime Default" at bounding box center [595, 164] width 26 height 25
click at [604, 162] on mat-cell "Nextime Default" at bounding box center [595, 164] width 26 height 25
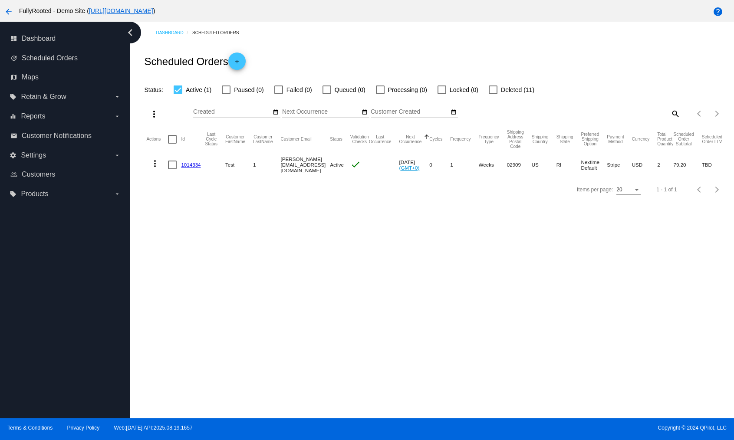
drag, startPoint x: 604, startPoint y: 162, endPoint x: 605, endPoint y: 169, distance: 7.5
click at [605, 169] on mat-cell "Nextime Default" at bounding box center [595, 164] width 26 height 25
